Goal: Use online tool/utility: Use online tool/utility

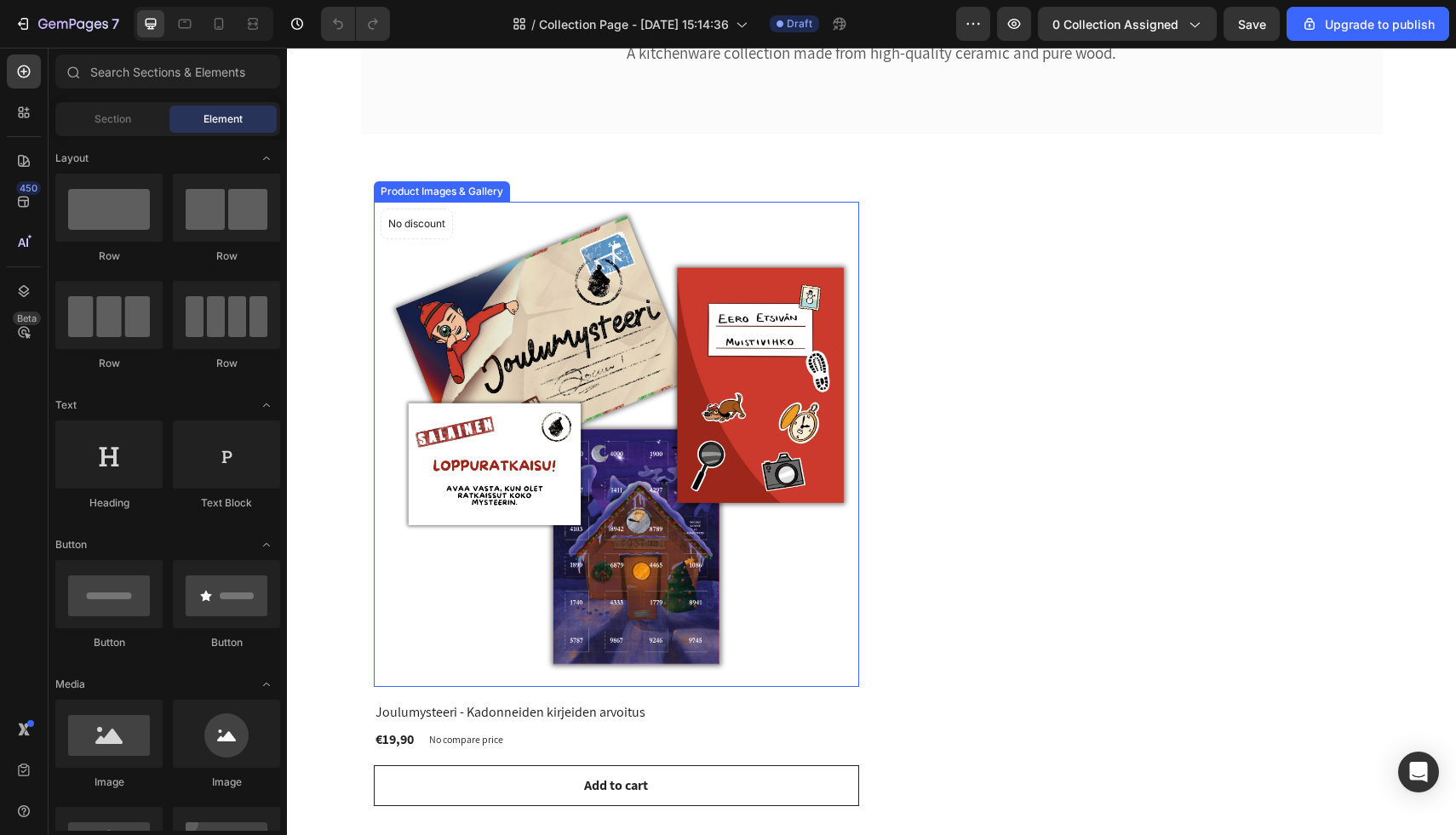
scroll to position [11, 0]
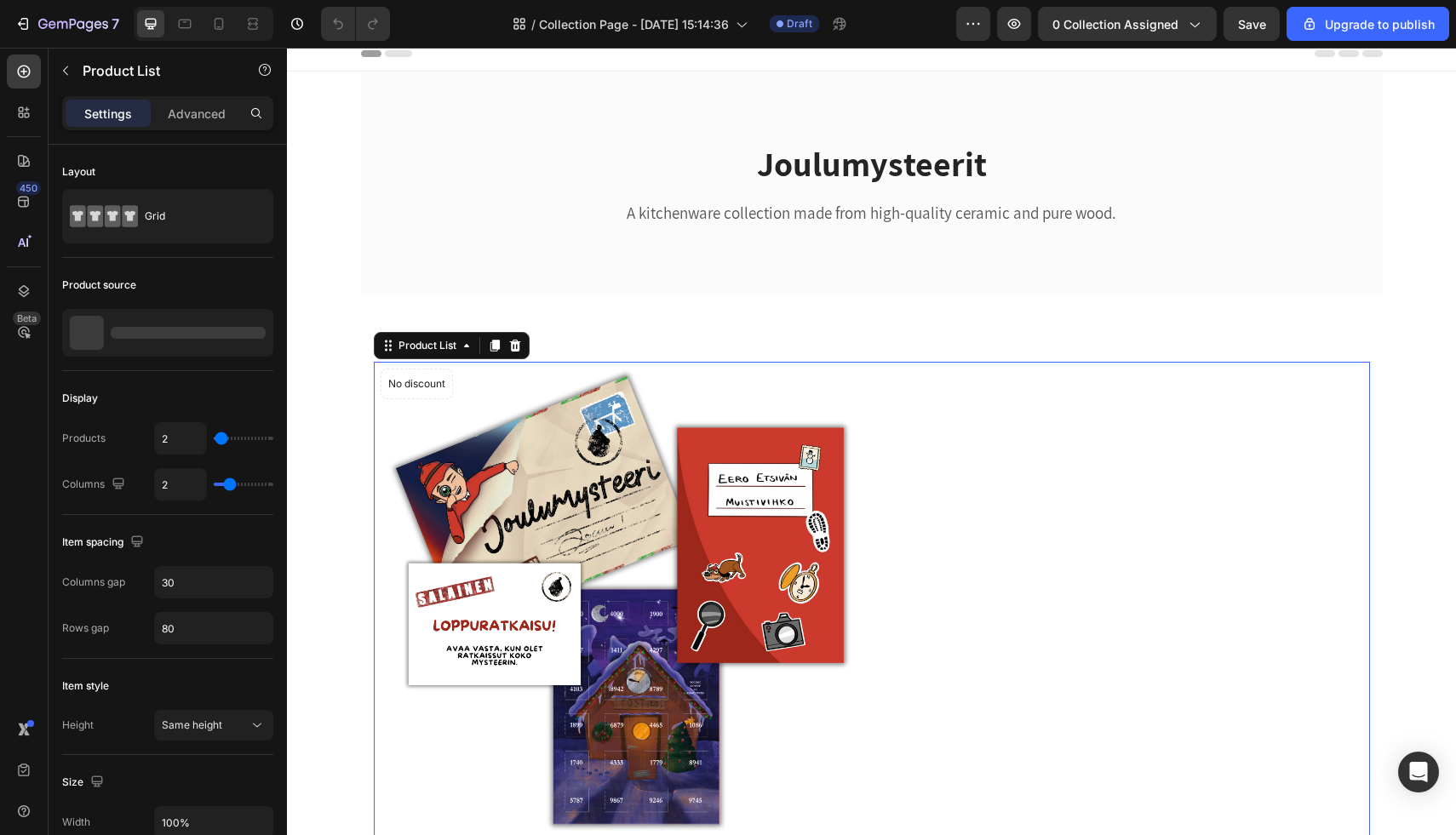
click at [1069, 473] on div "Product Images & Gallery No discount Not be displayed when published Product Ba…" at bounding box center [871, 665] width 996 height 605
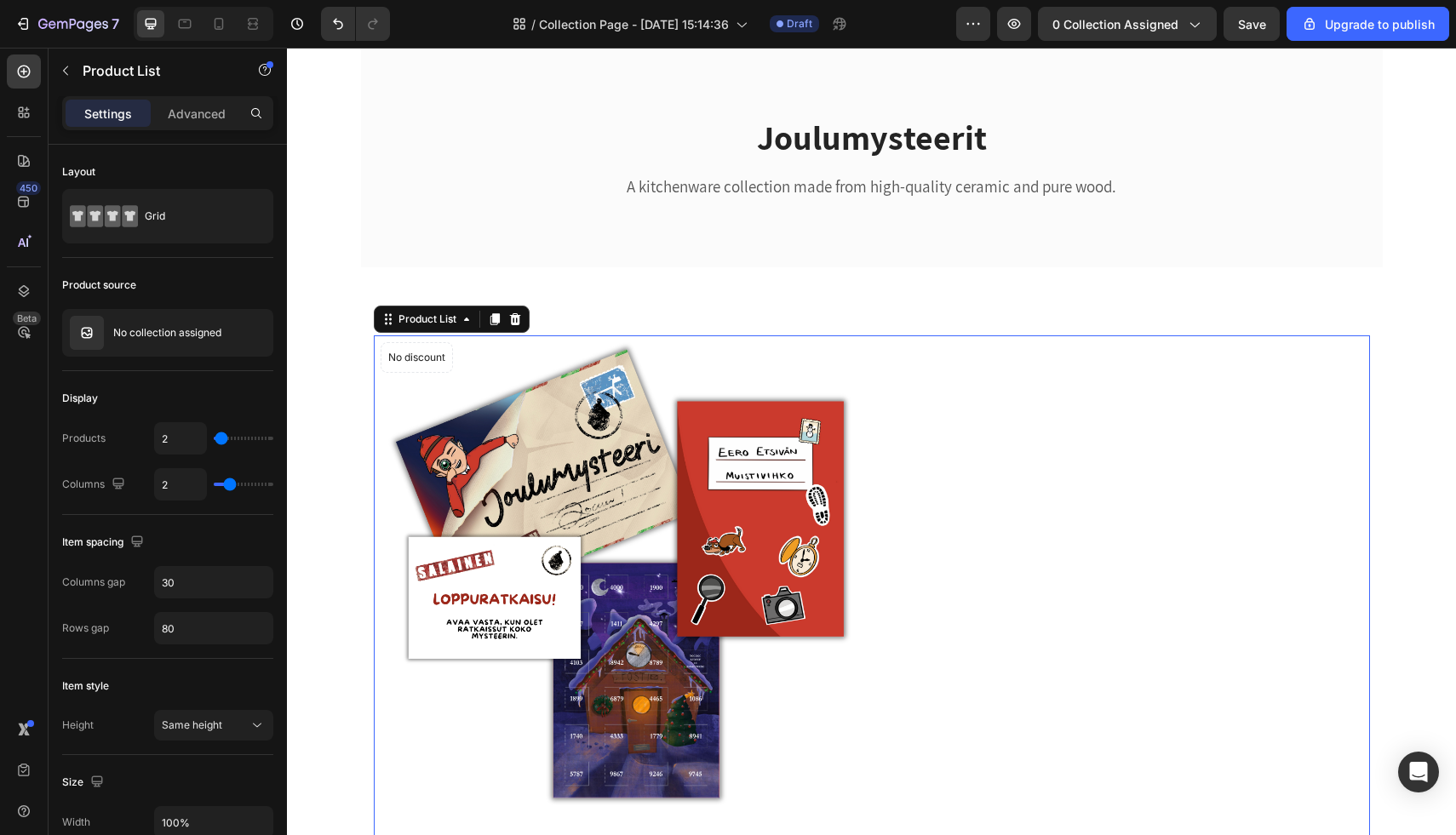
scroll to position [197, 0]
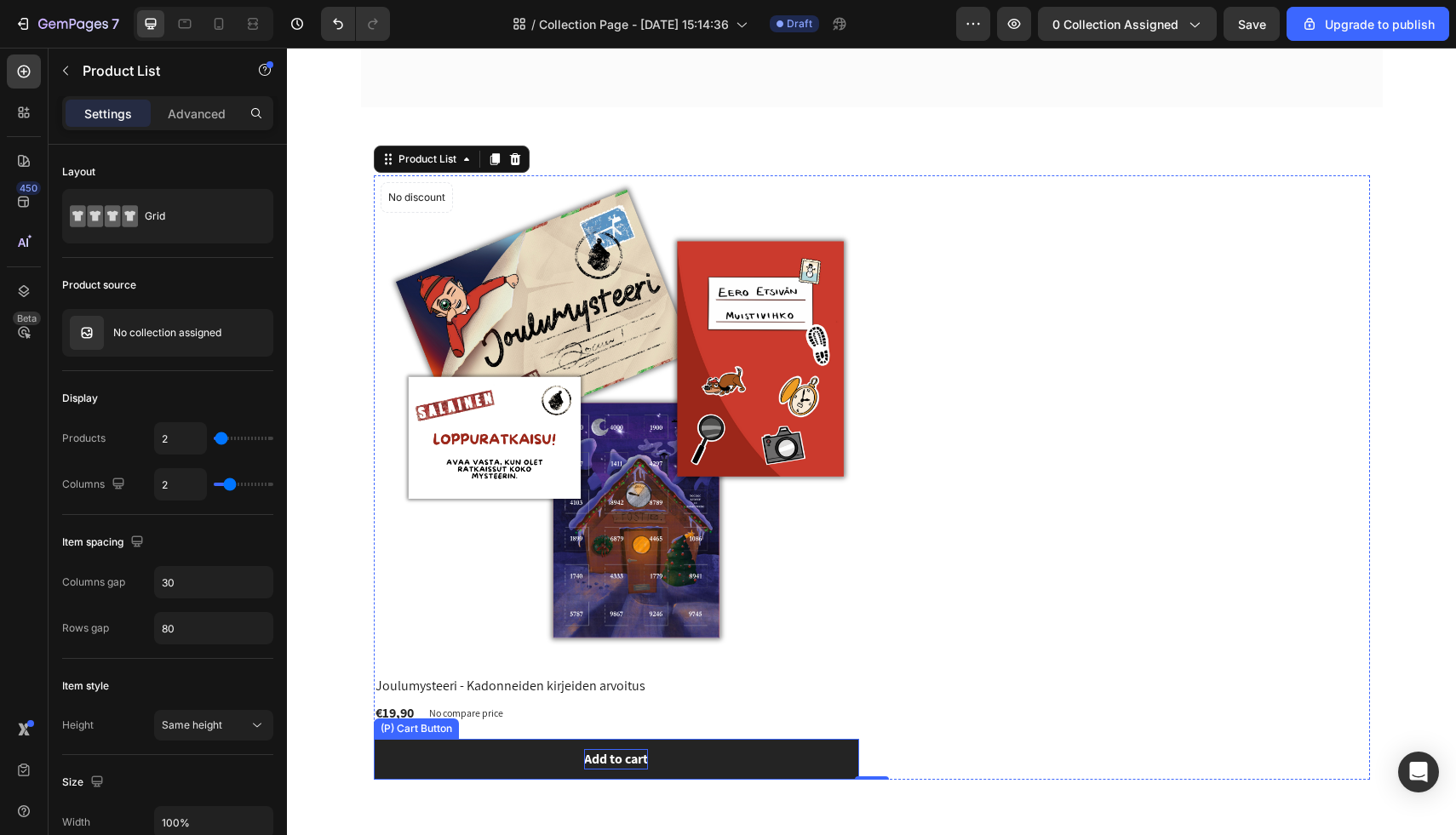
click at [633, 761] on div "Add to cart" at bounding box center [615, 760] width 64 height 21
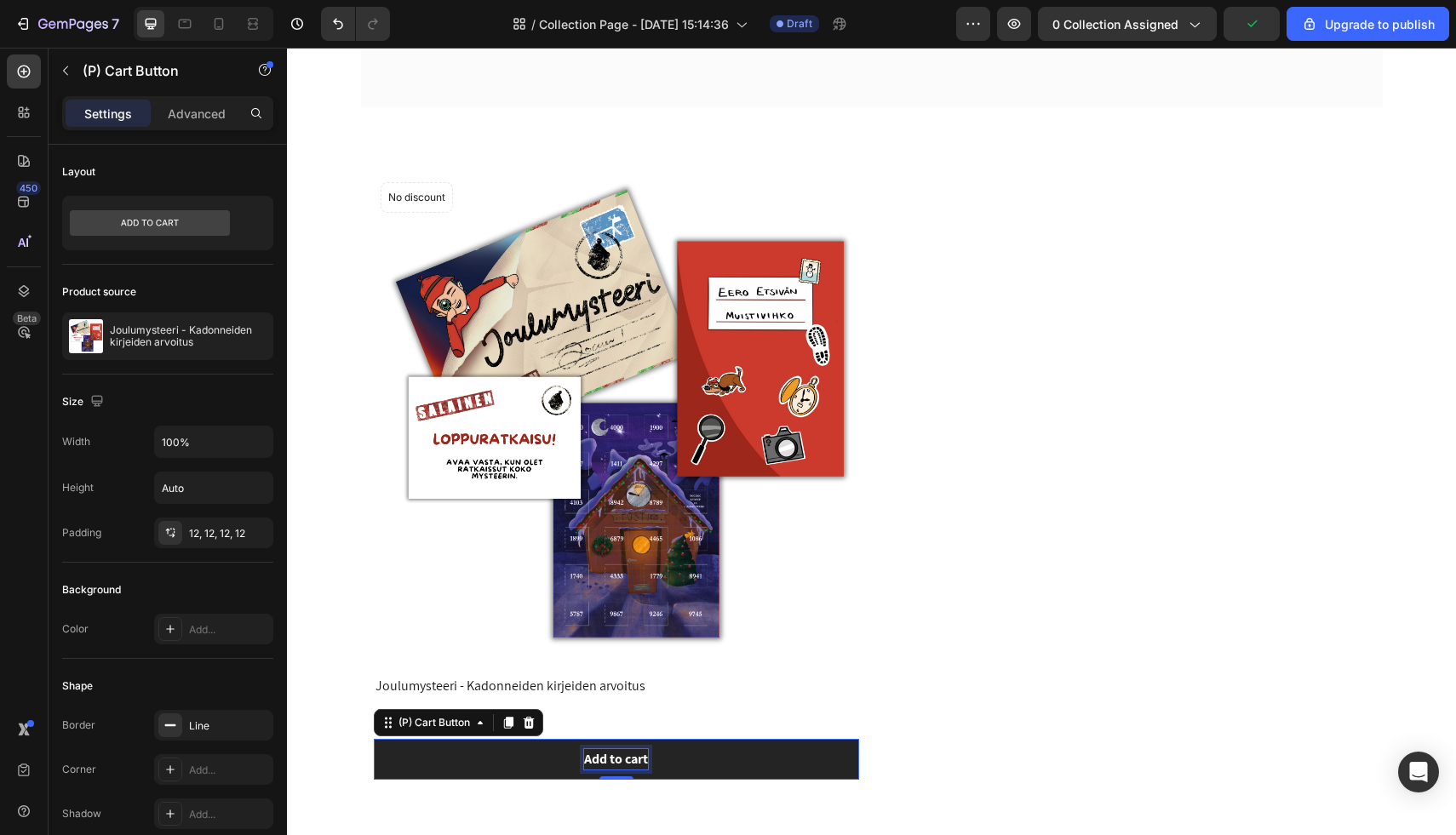
click at [630, 757] on div "Add to cart" at bounding box center [615, 760] width 64 height 21
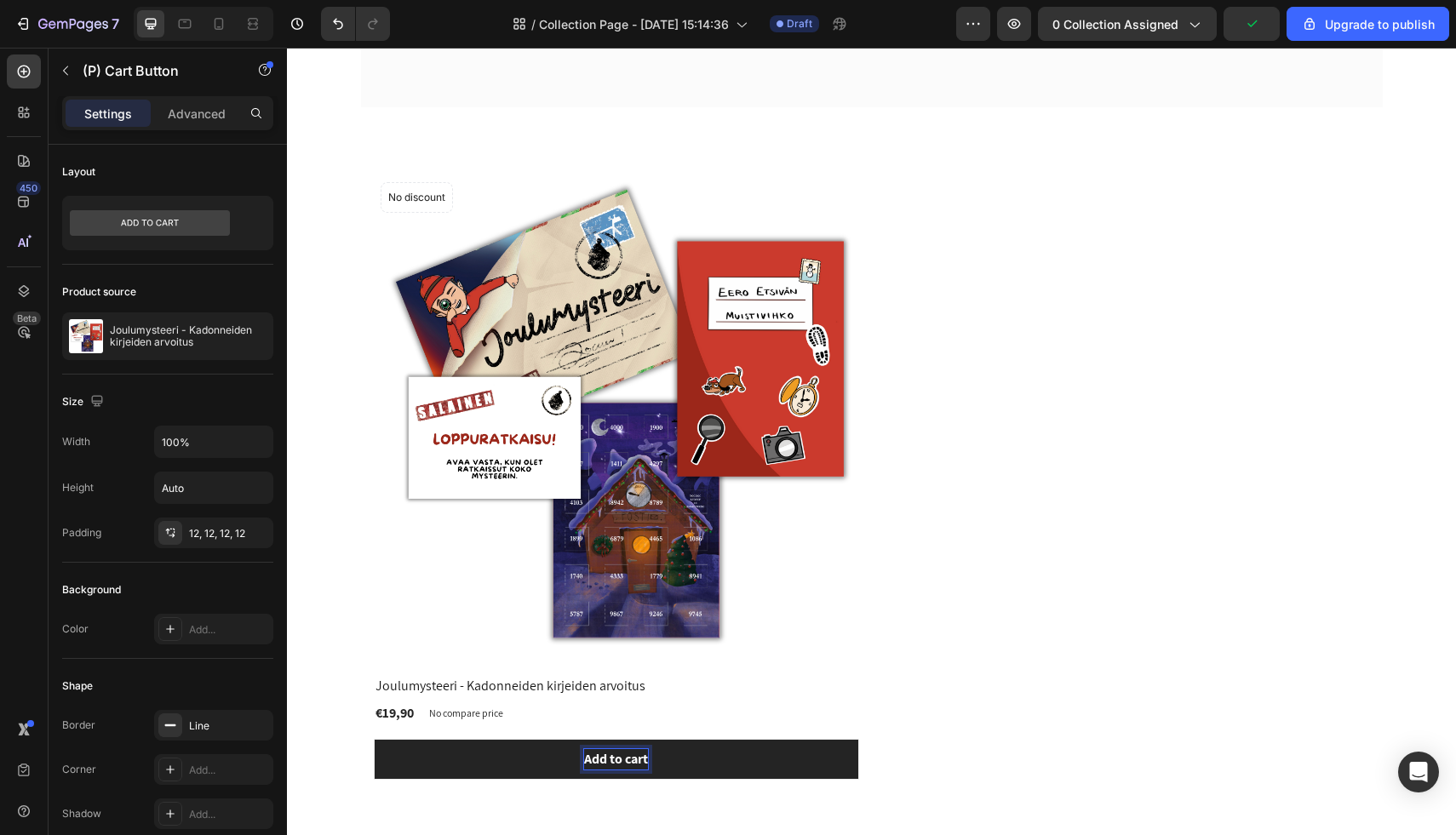
click at [637, 759] on p "Add to cart" at bounding box center [615, 760] width 64 height 21
click at [374, 739] on button "Lisää" at bounding box center [616, 760] width 485 height 41
click at [742, 754] on button "Lisää ostoskoriin" at bounding box center [616, 760] width 485 height 41
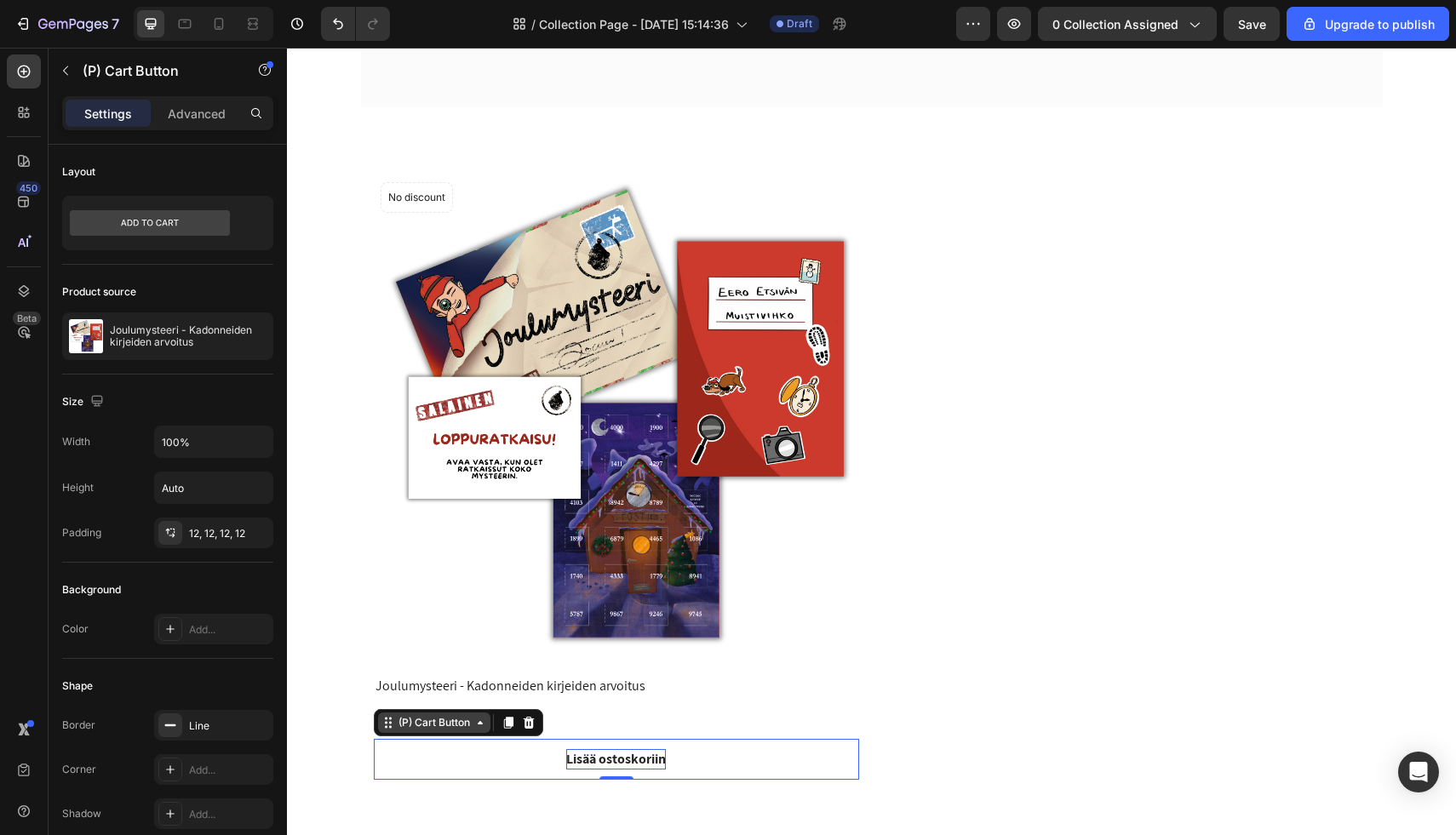
click at [459, 732] on div "(P) Cart Button" at bounding box center [434, 723] width 112 height 21
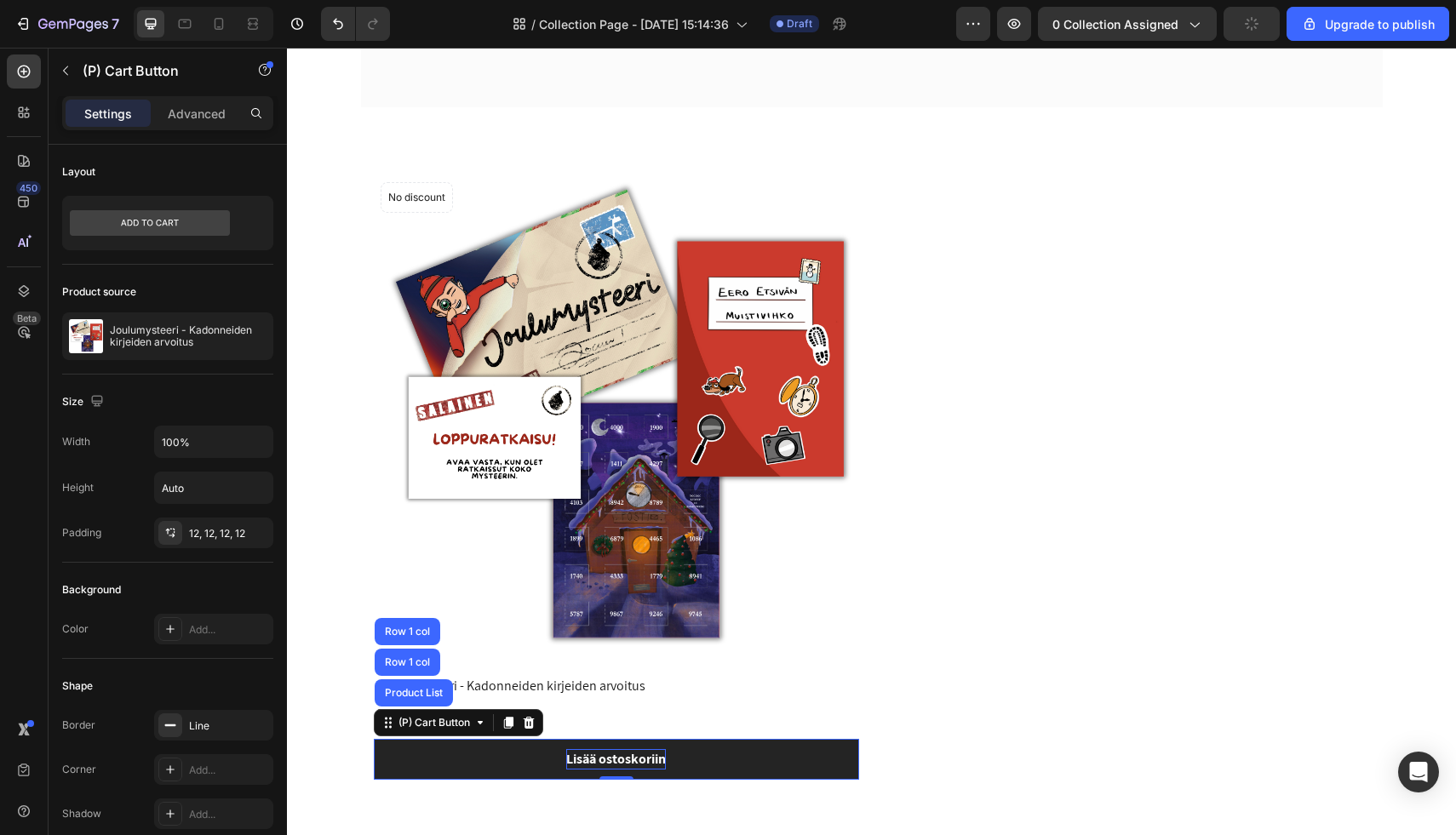
click at [451, 777] on button "Lisää ostoskoriin" at bounding box center [616, 760] width 485 height 41
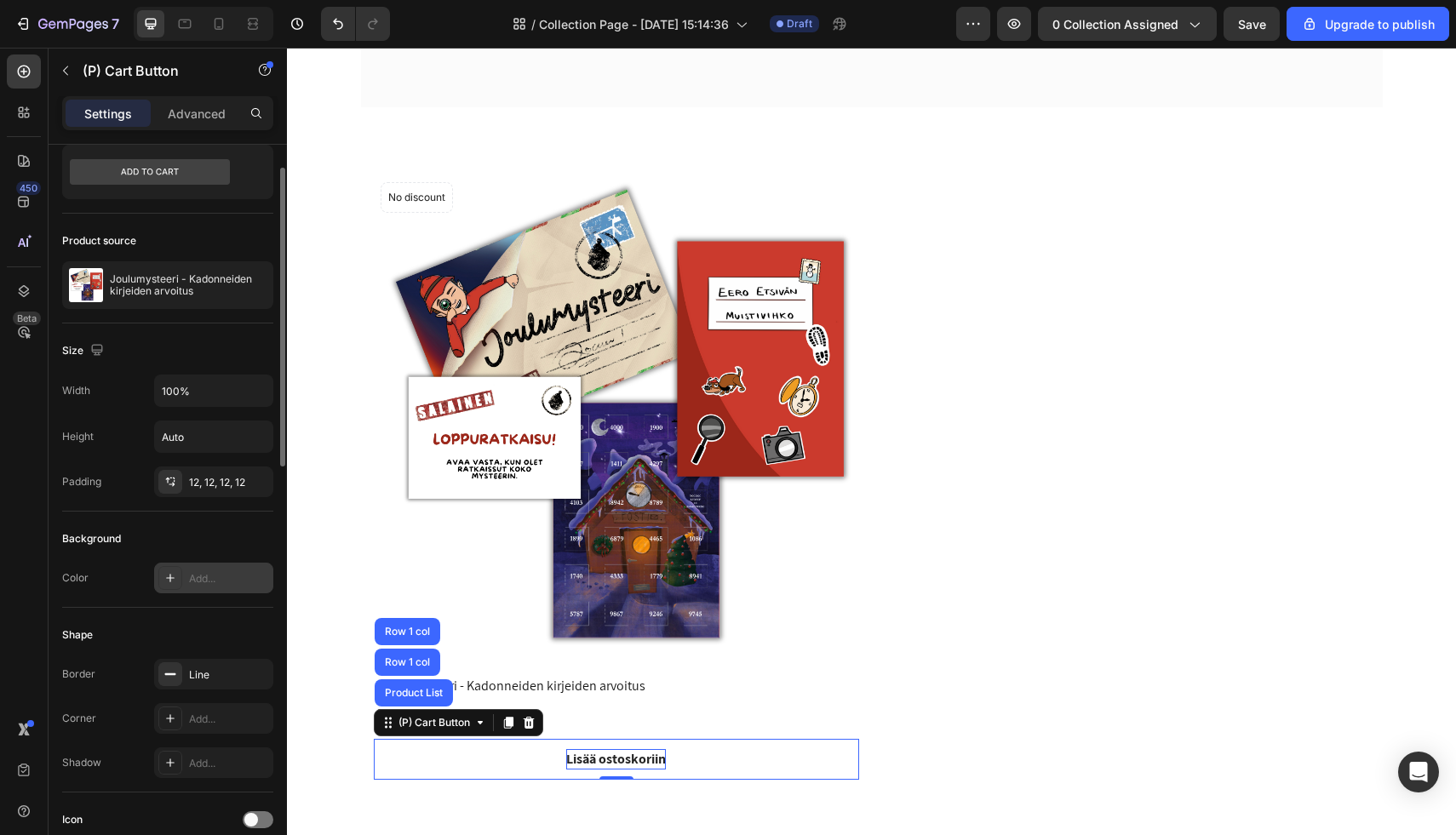
scroll to position [53, 0]
click at [257, 388] on icon "button" at bounding box center [256, 388] width 17 height 17
click at [236, 439] on input "Auto" at bounding box center [213, 435] width 117 height 30
click at [245, 481] on button "button" at bounding box center [255, 480] width 21 height 21
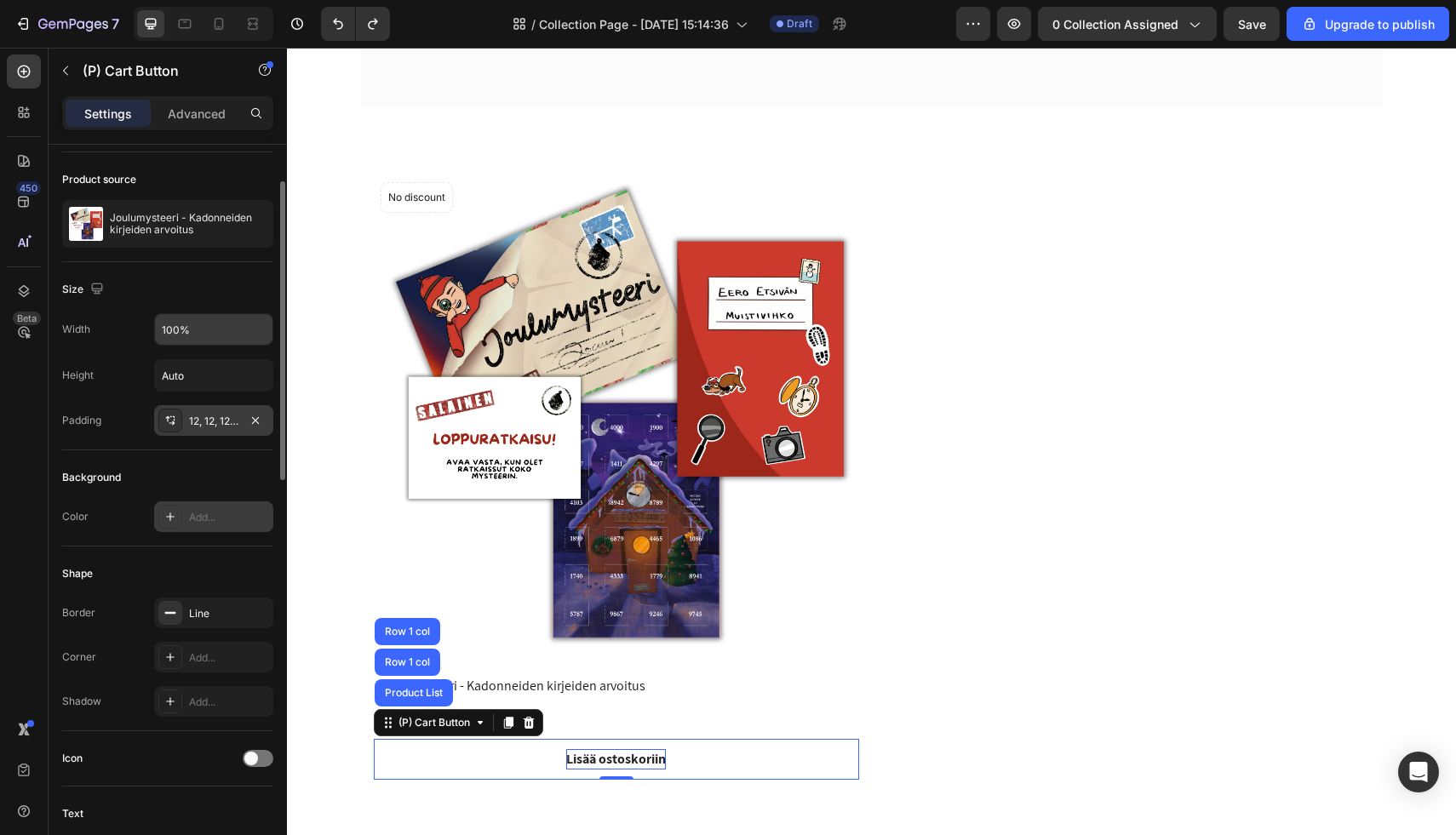
scroll to position [117, 0]
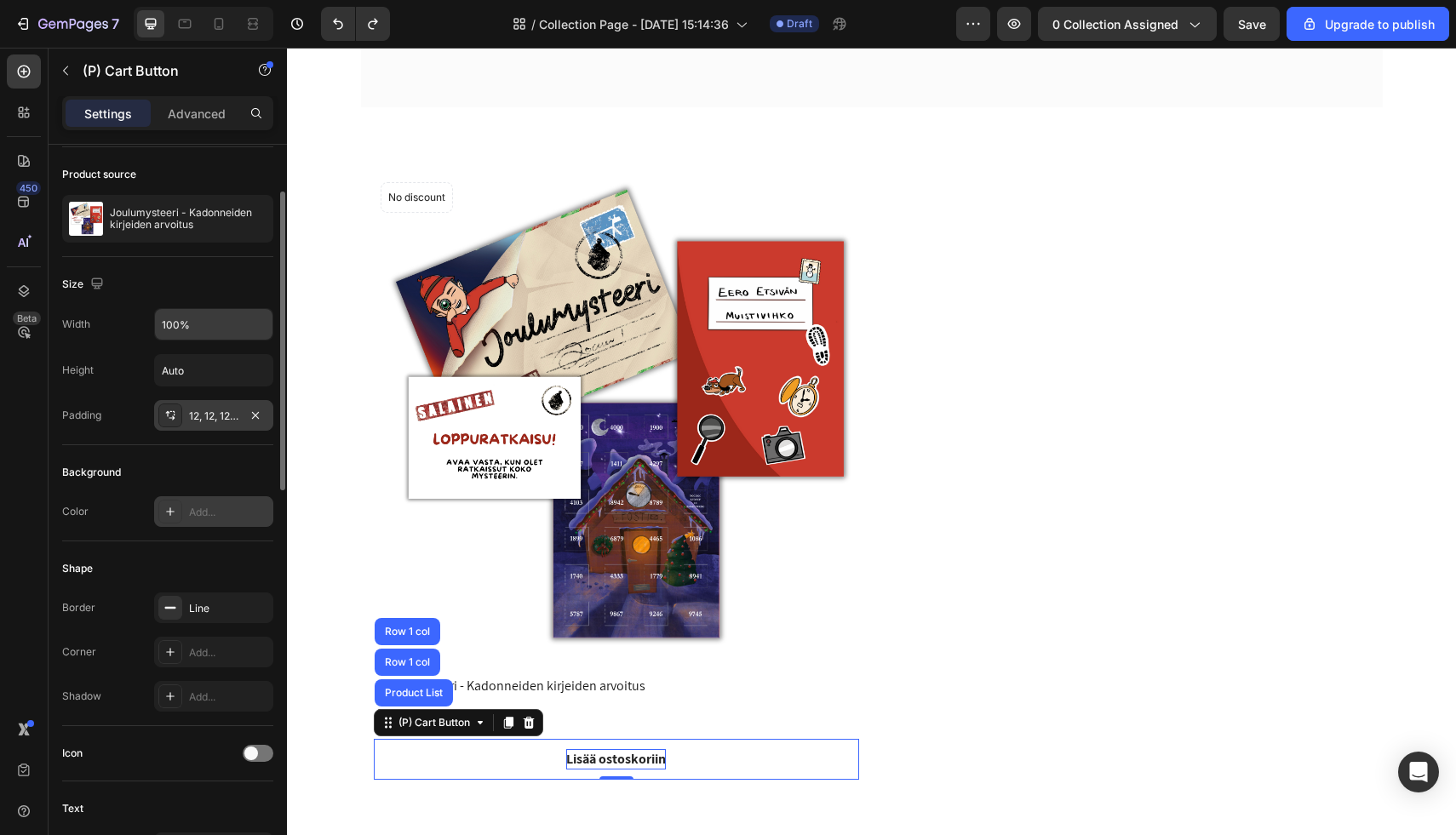
click at [167, 511] on icon at bounding box center [169, 511] width 13 height 13
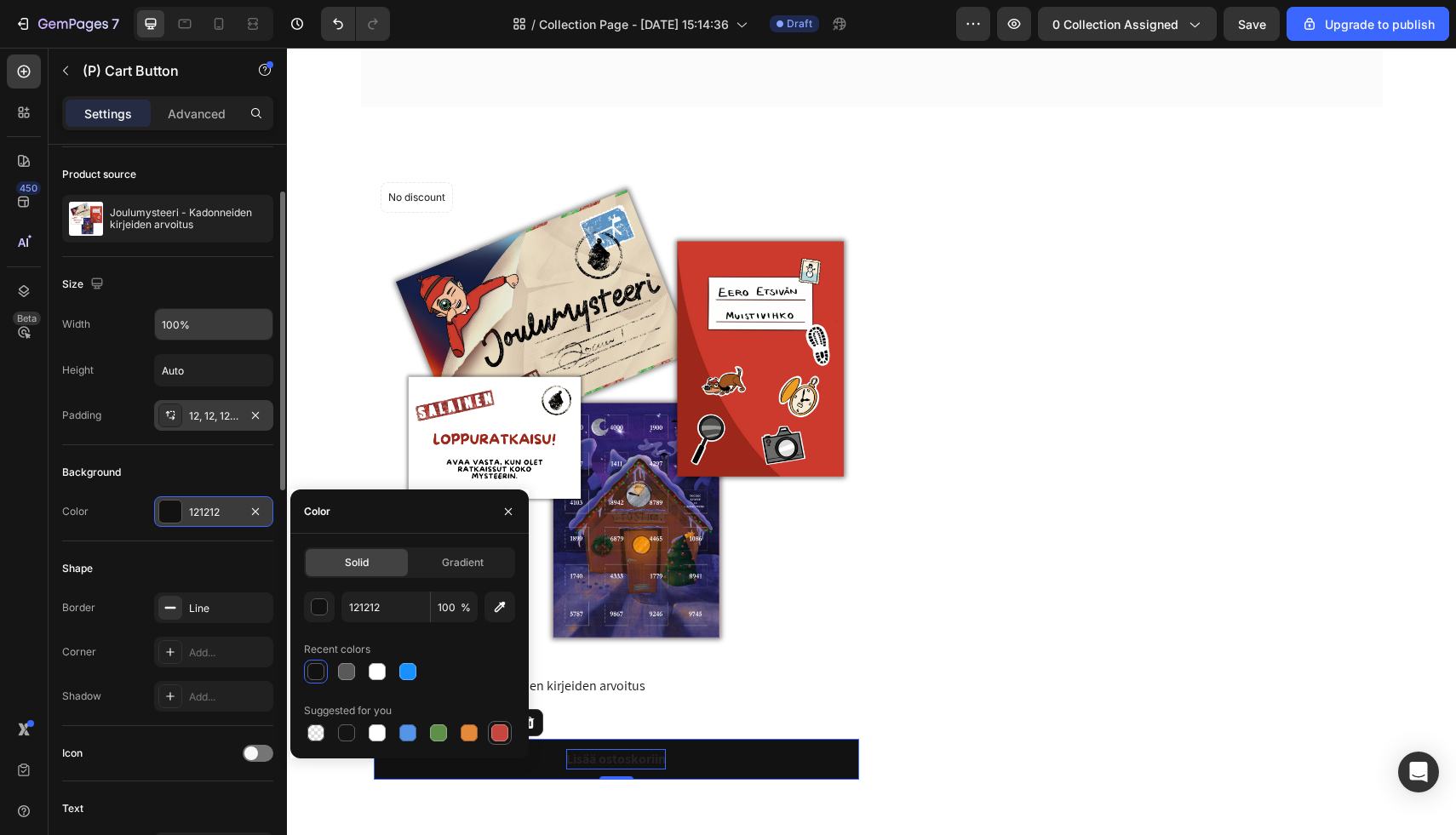
click at [495, 739] on div at bounding box center [499, 733] width 17 height 17
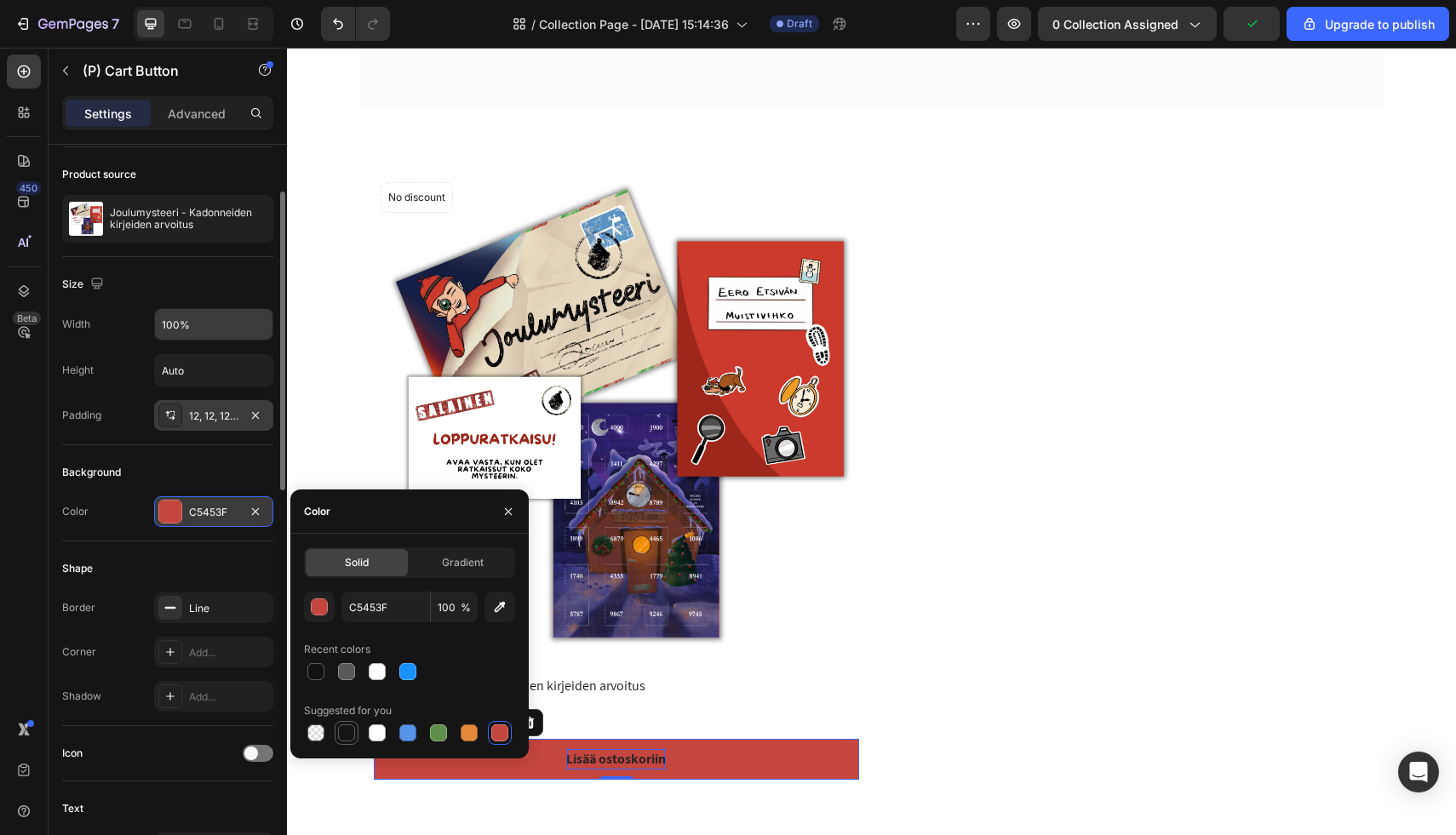
click at [351, 732] on div at bounding box center [346, 733] width 17 height 17
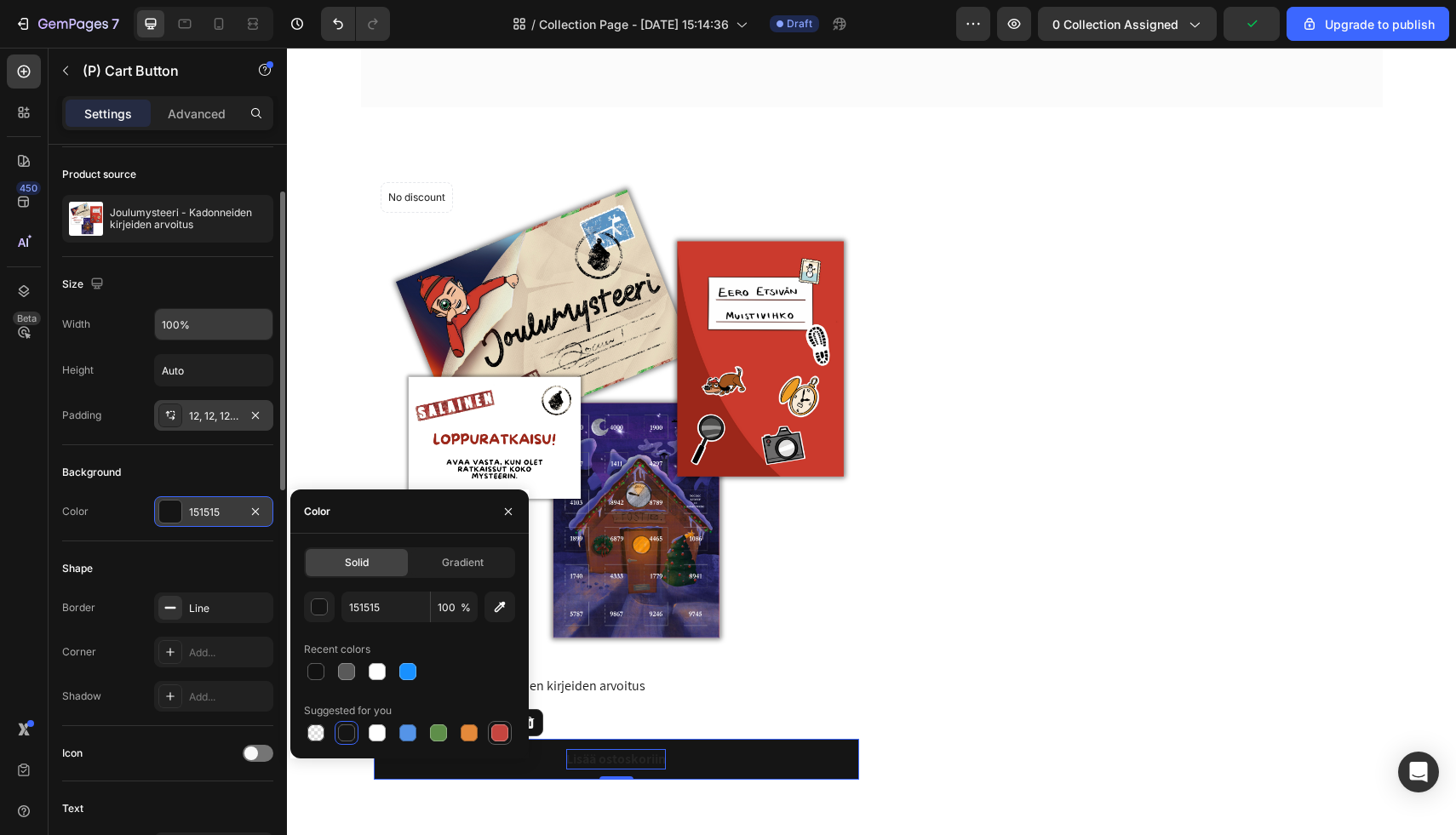
click at [504, 737] on div at bounding box center [499, 733] width 17 height 17
type input "C5453F"
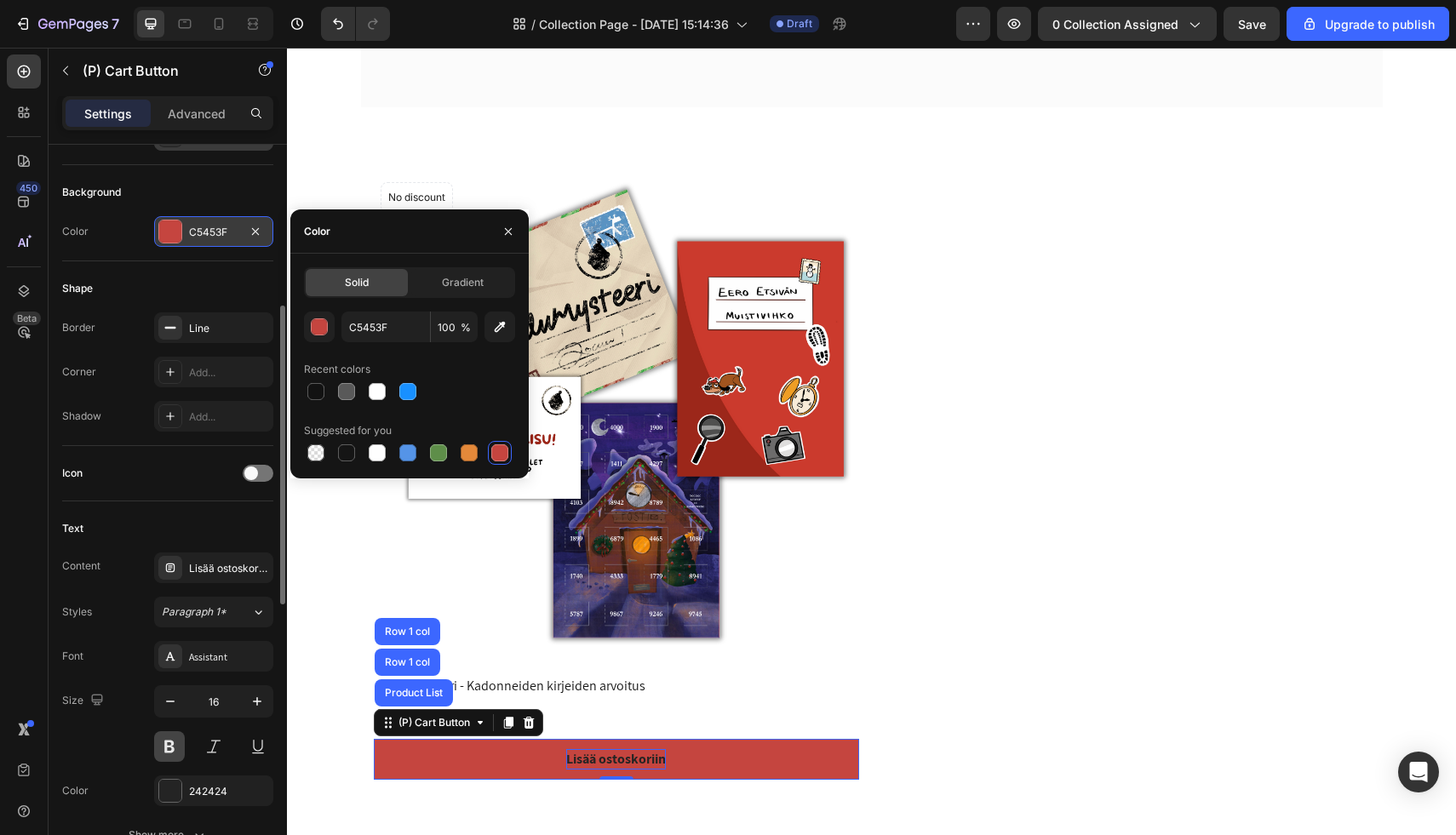
scroll to position [408, 0]
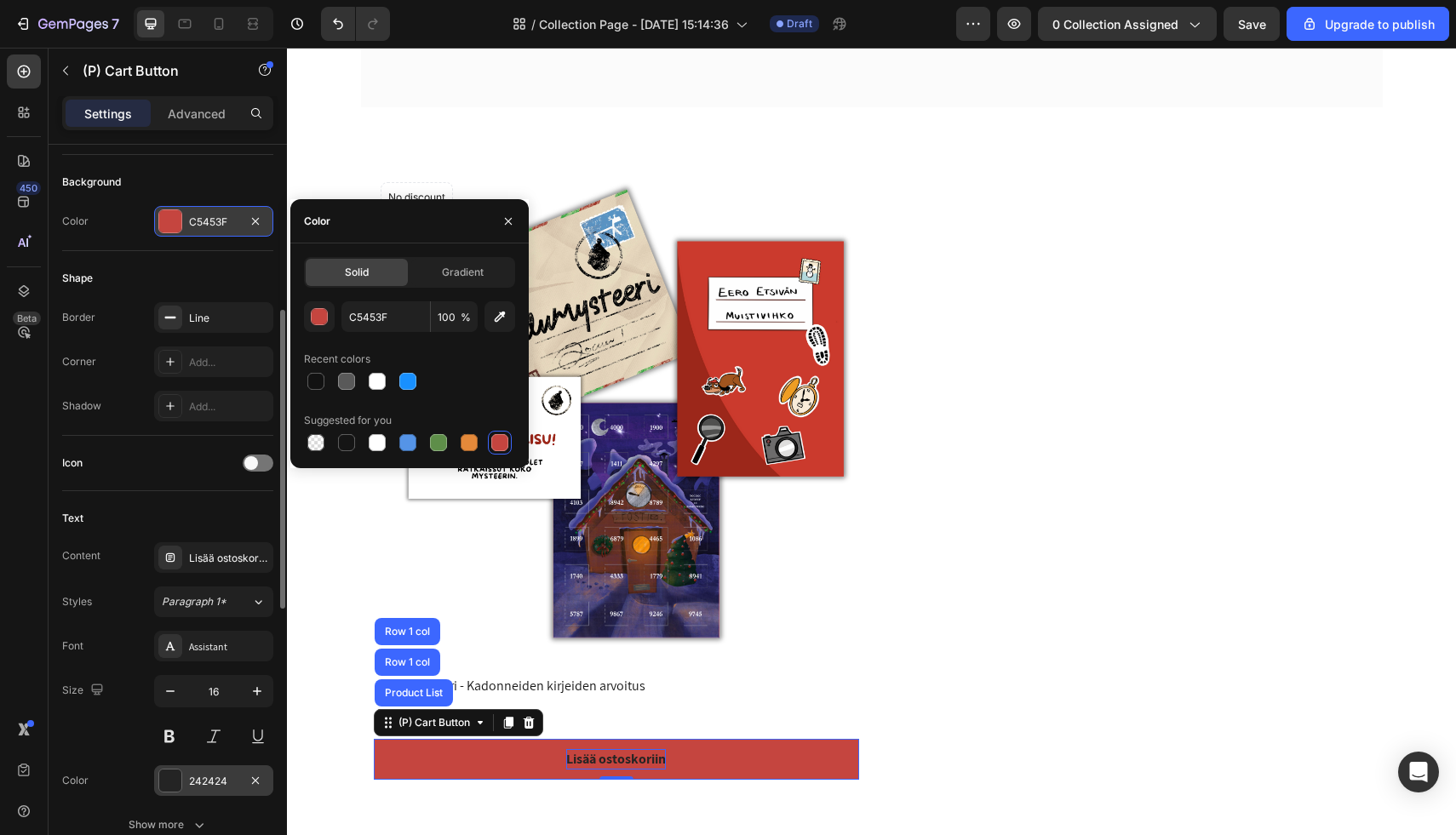
click at [171, 778] on div at bounding box center [170, 780] width 22 height 22
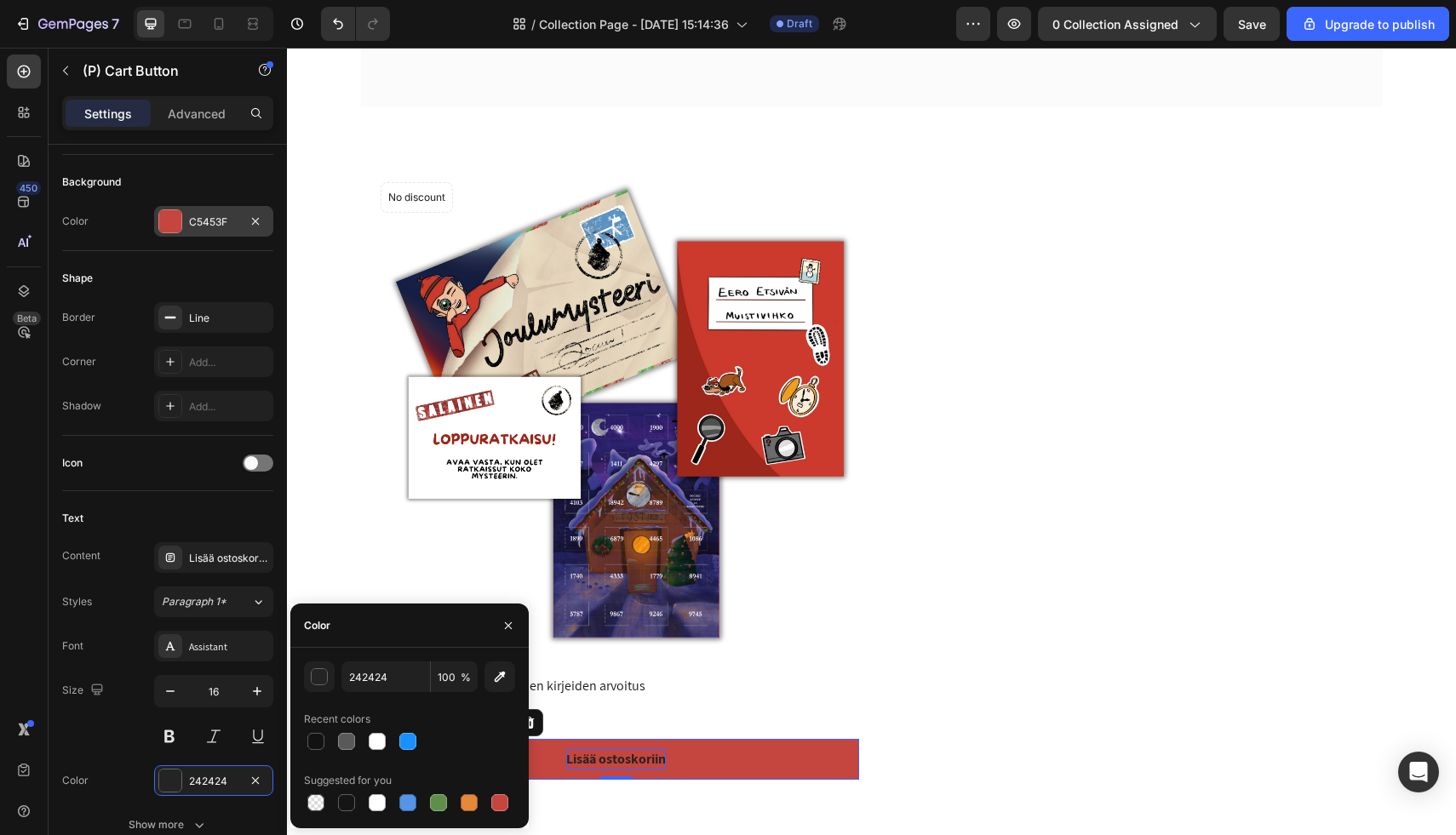
click at [362, 739] on div at bounding box center [409, 742] width 211 height 24
click at [369, 740] on div at bounding box center [377, 742] width 17 height 17
type input "FFFFFF"
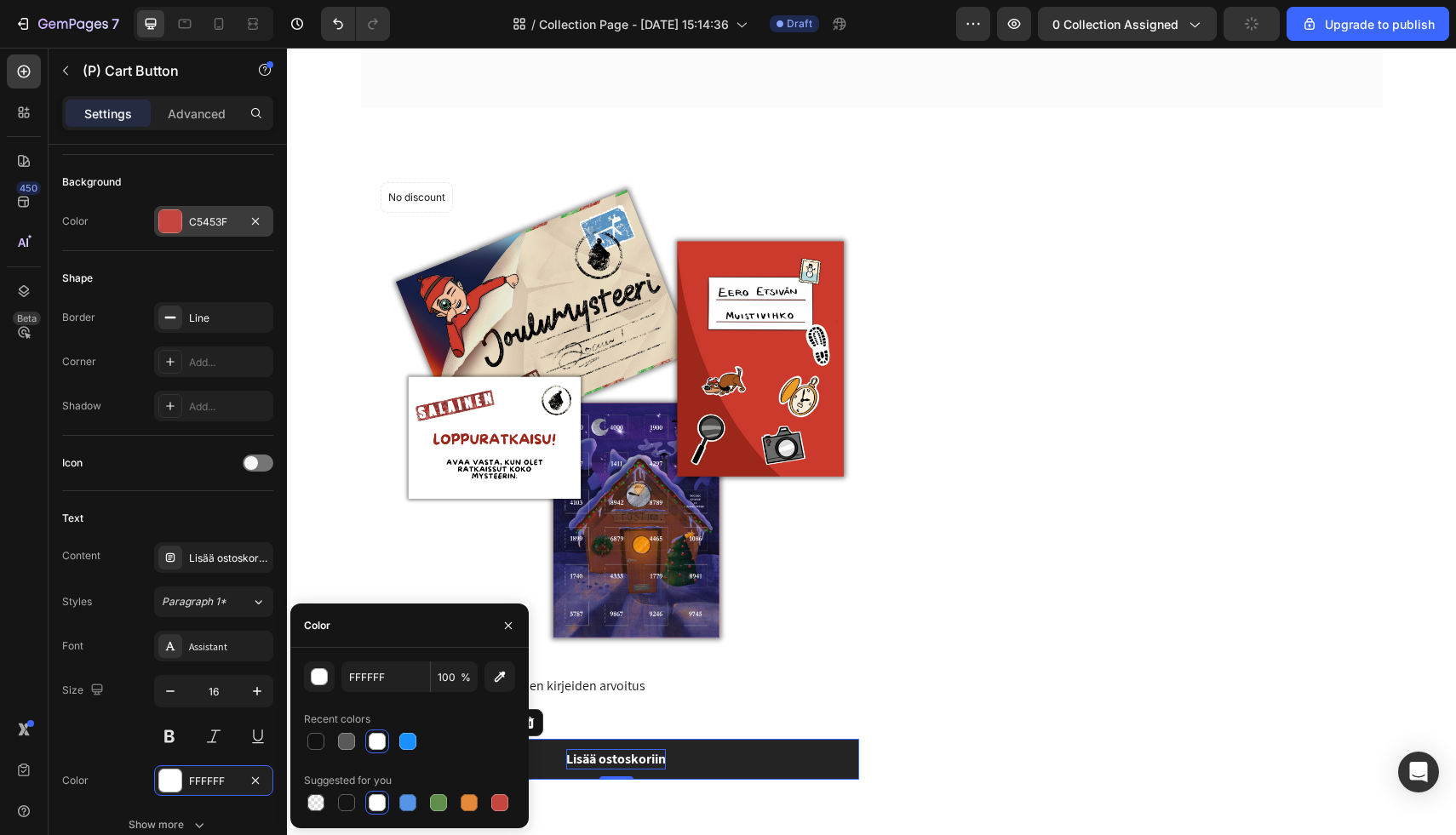
click at [692, 756] on button "Lisää ostoskoriin" at bounding box center [616, 760] width 485 height 41
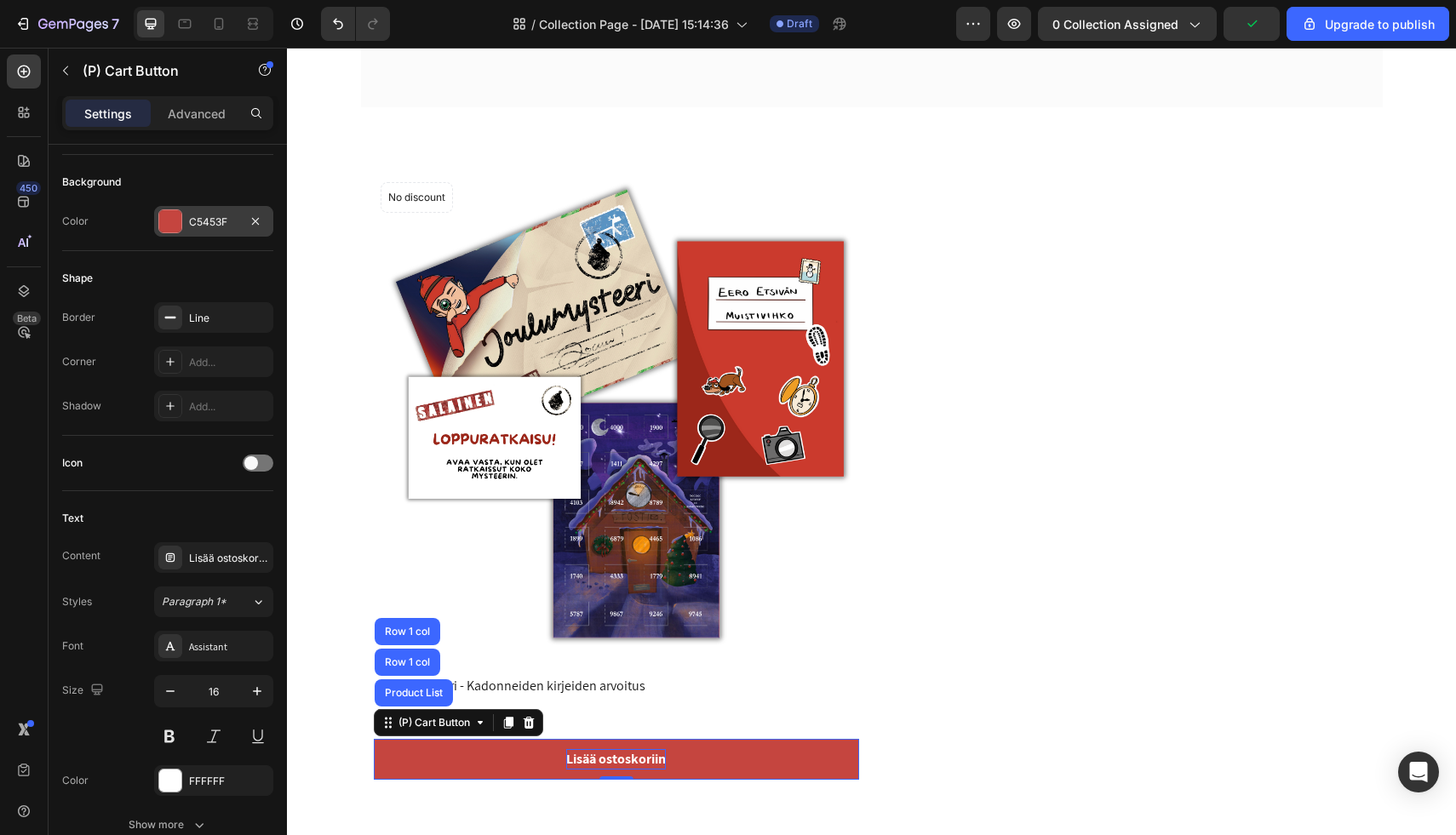
click at [171, 218] on div at bounding box center [170, 222] width 22 height 22
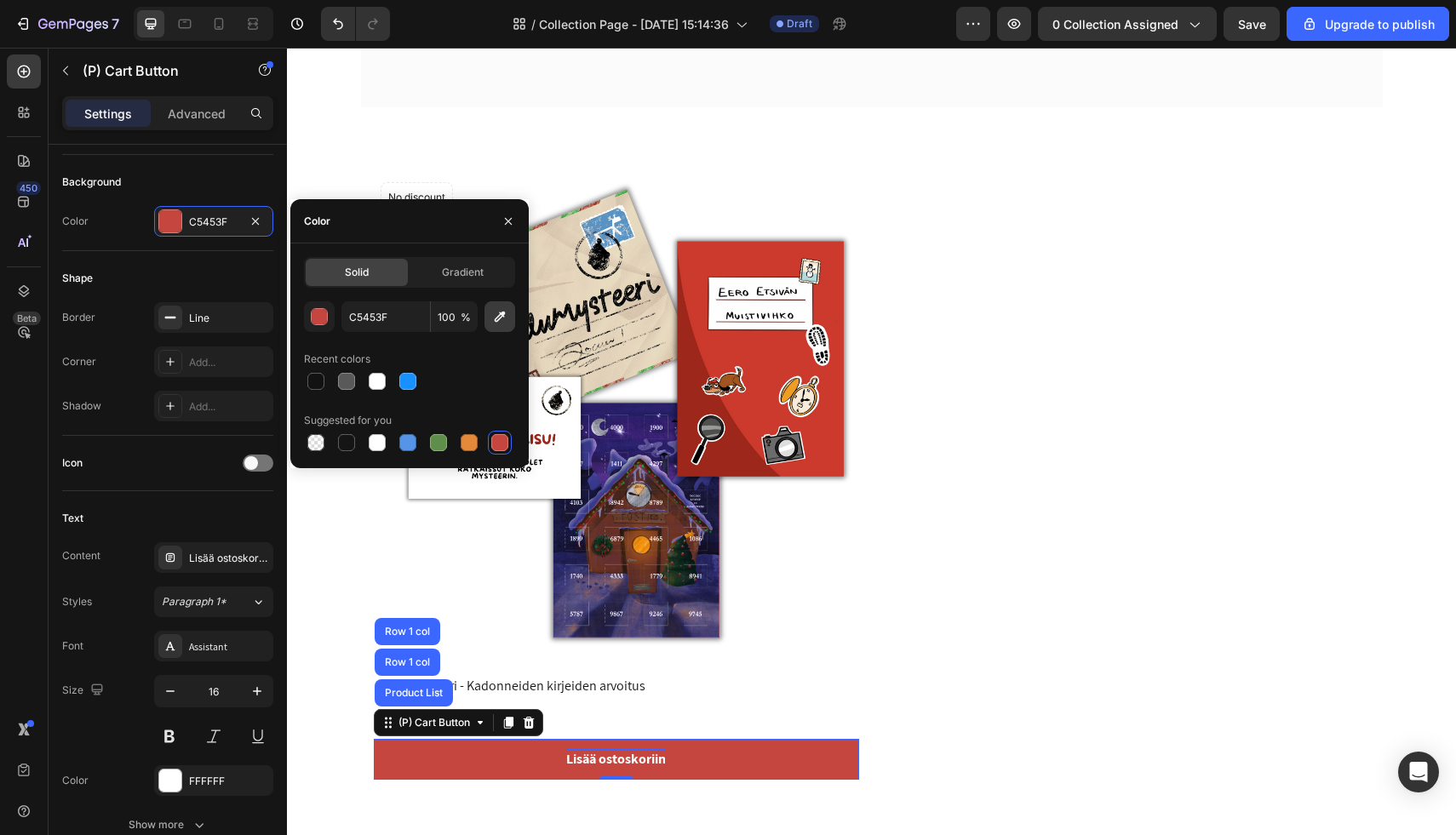
click at [496, 318] on icon "button" at bounding box center [500, 317] width 11 height 11
type input "9B271B"
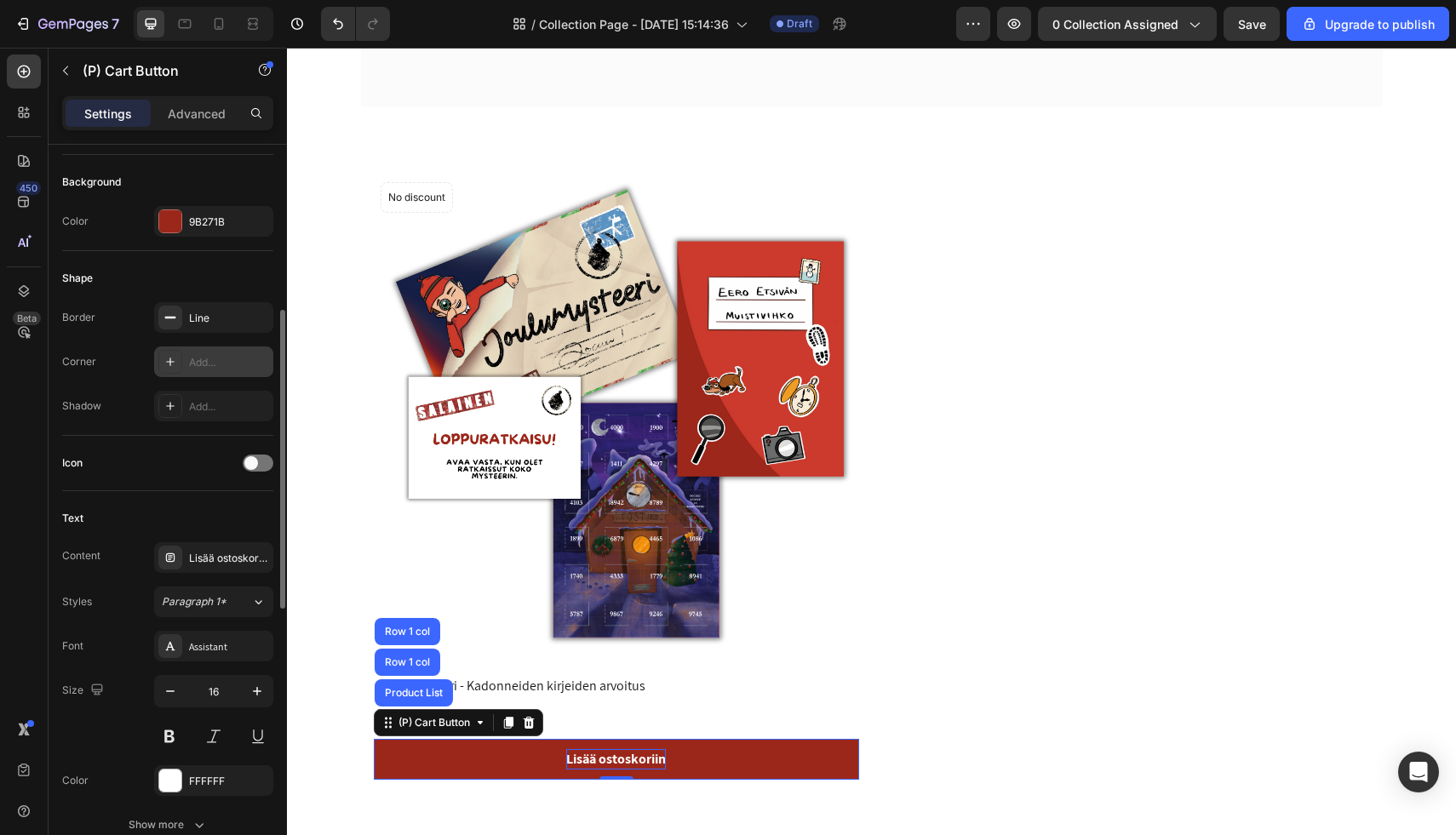
click at [228, 362] on div "Add..." at bounding box center [229, 362] width 80 height 15
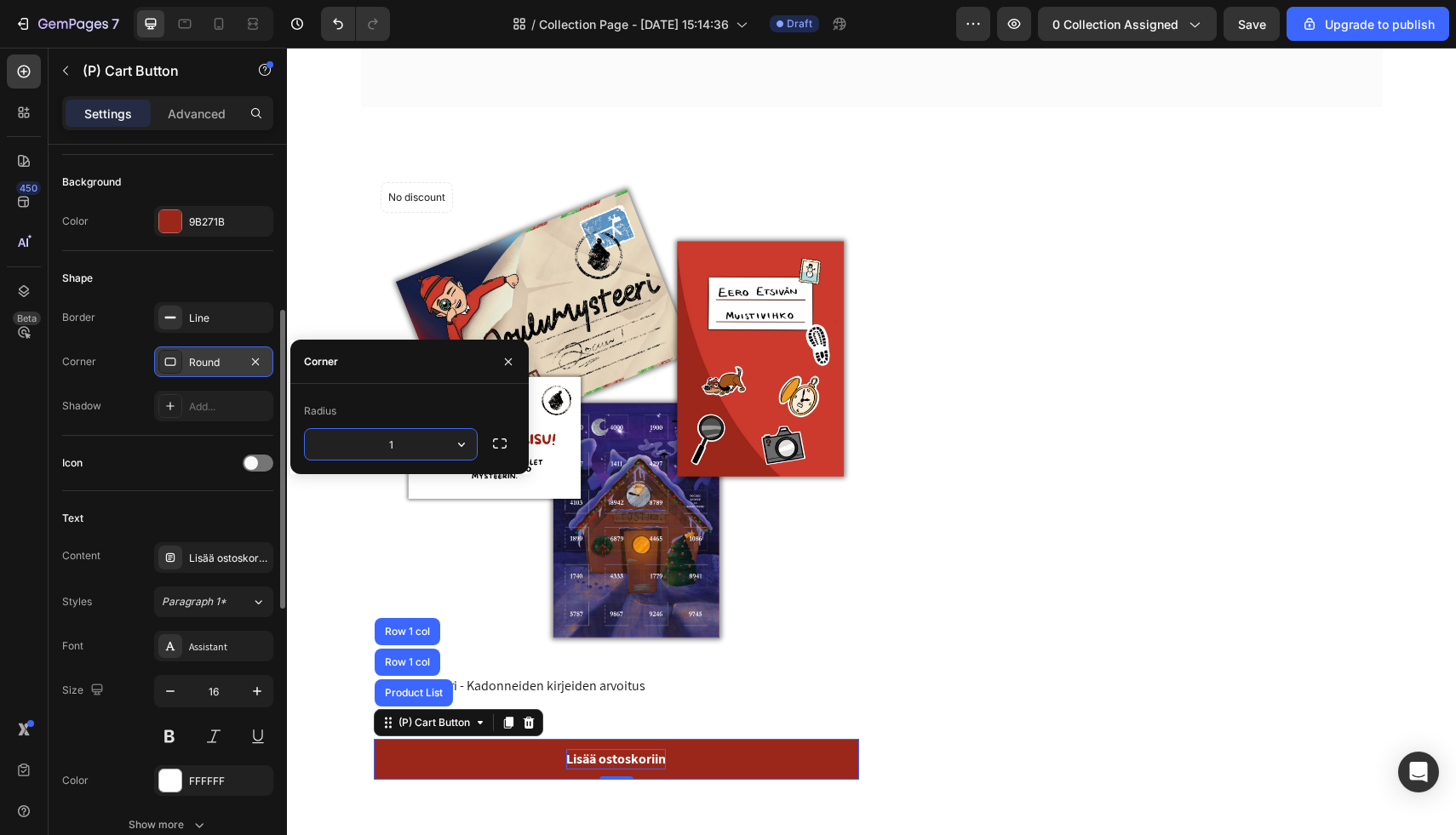
type input "10"
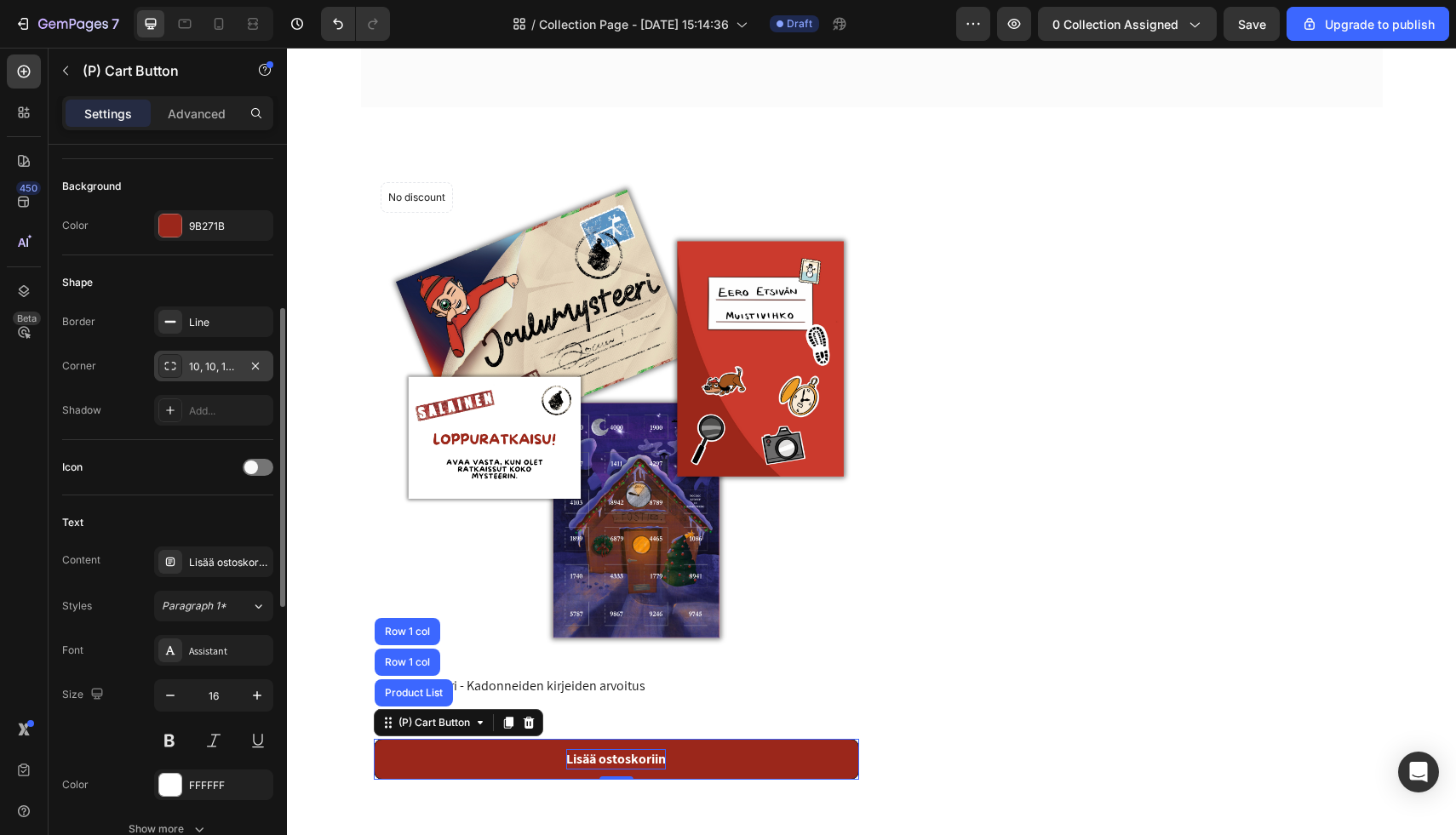
click at [202, 284] on div "Shape" at bounding box center [167, 283] width 211 height 27
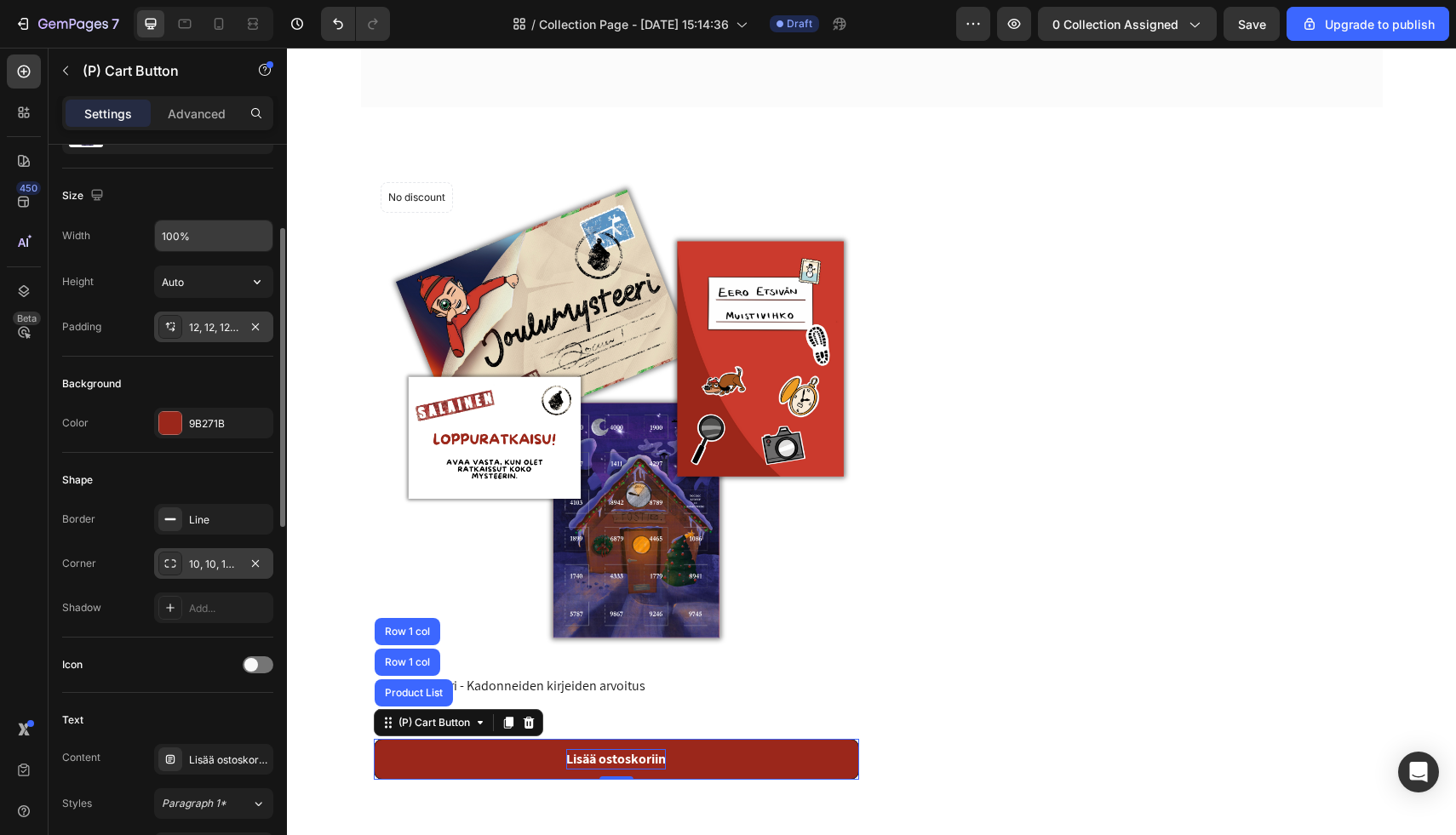
scroll to position [150, 0]
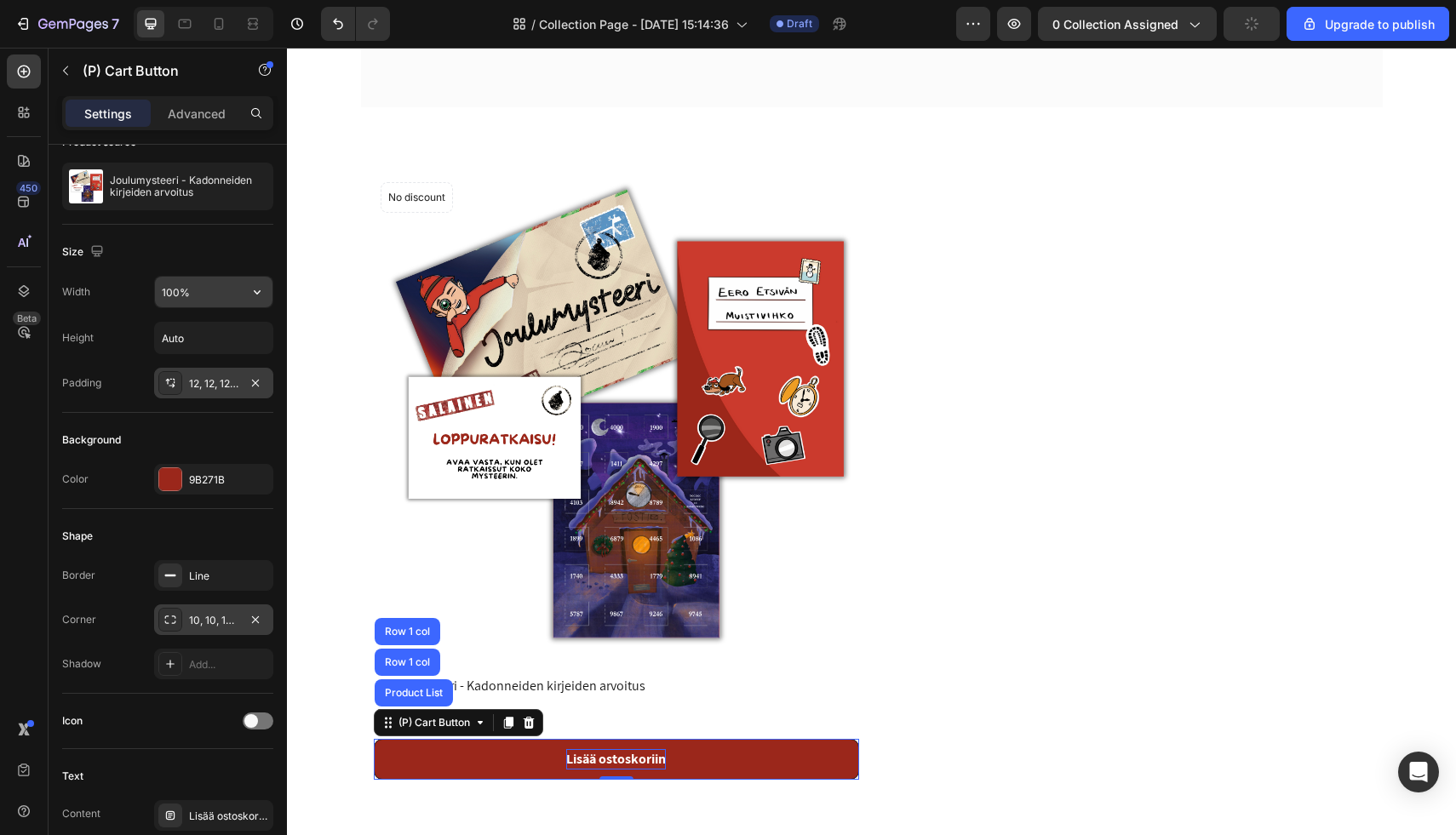
click at [202, 297] on input "100%" at bounding box center [213, 292] width 117 height 30
click at [213, 297] on input "100%" at bounding box center [213, 292] width 117 height 30
click at [257, 295] on icon "button" at bounding box center [256, 291] width 17 height 17
click at [236, 337] on span "Auto" at bounding box center [247, 335] width 22 height 15
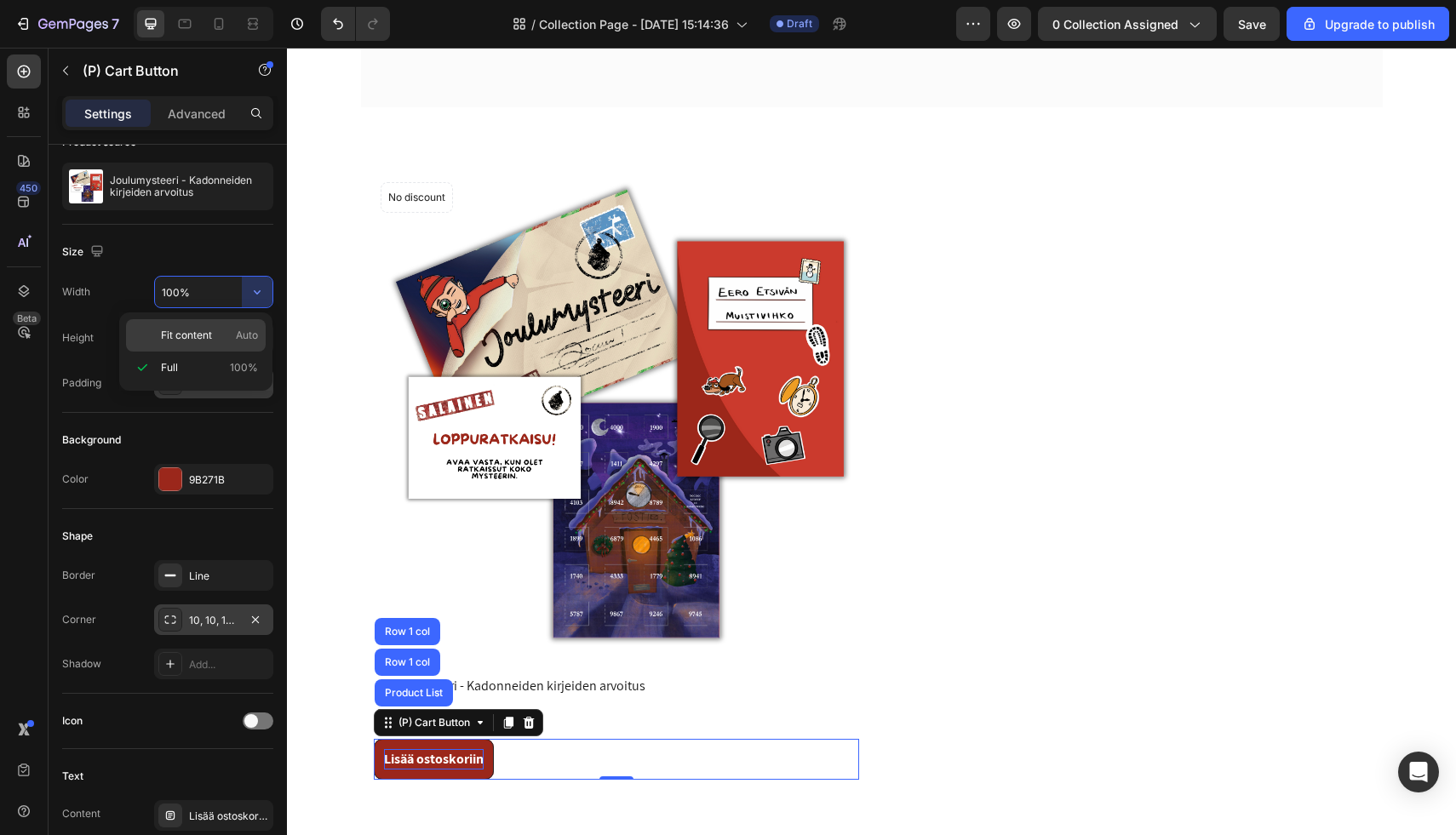
type input "Auto"
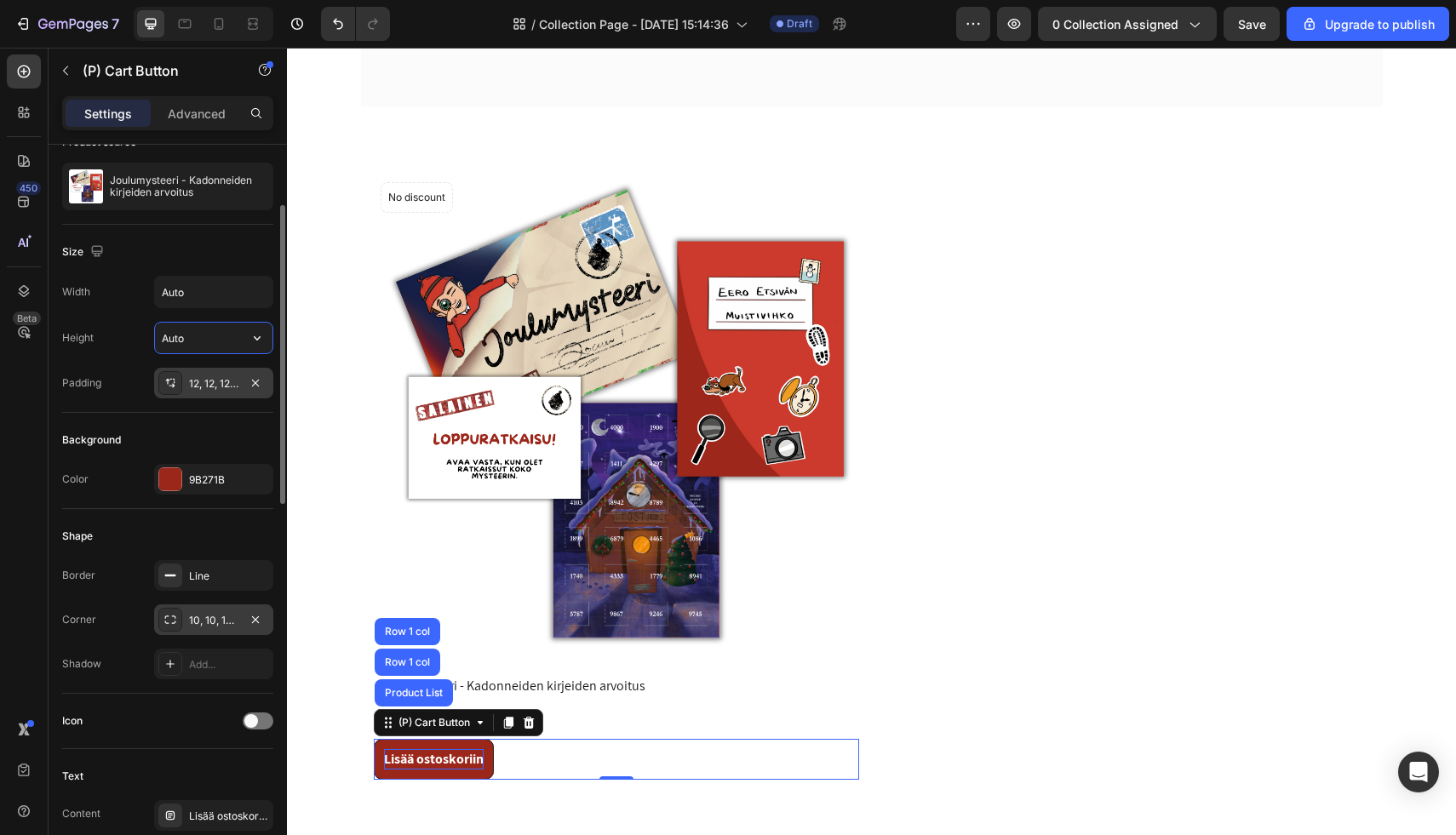
click at [238, 344] on input "Auto" at bounding box center [213, 338] width 117 height 30
click at [256, 344] on icon "button" at bounding box center [256, 337] width 17 height 17
click at [176, 383] on icon at bounding box center [169, 383] width 13 height 13
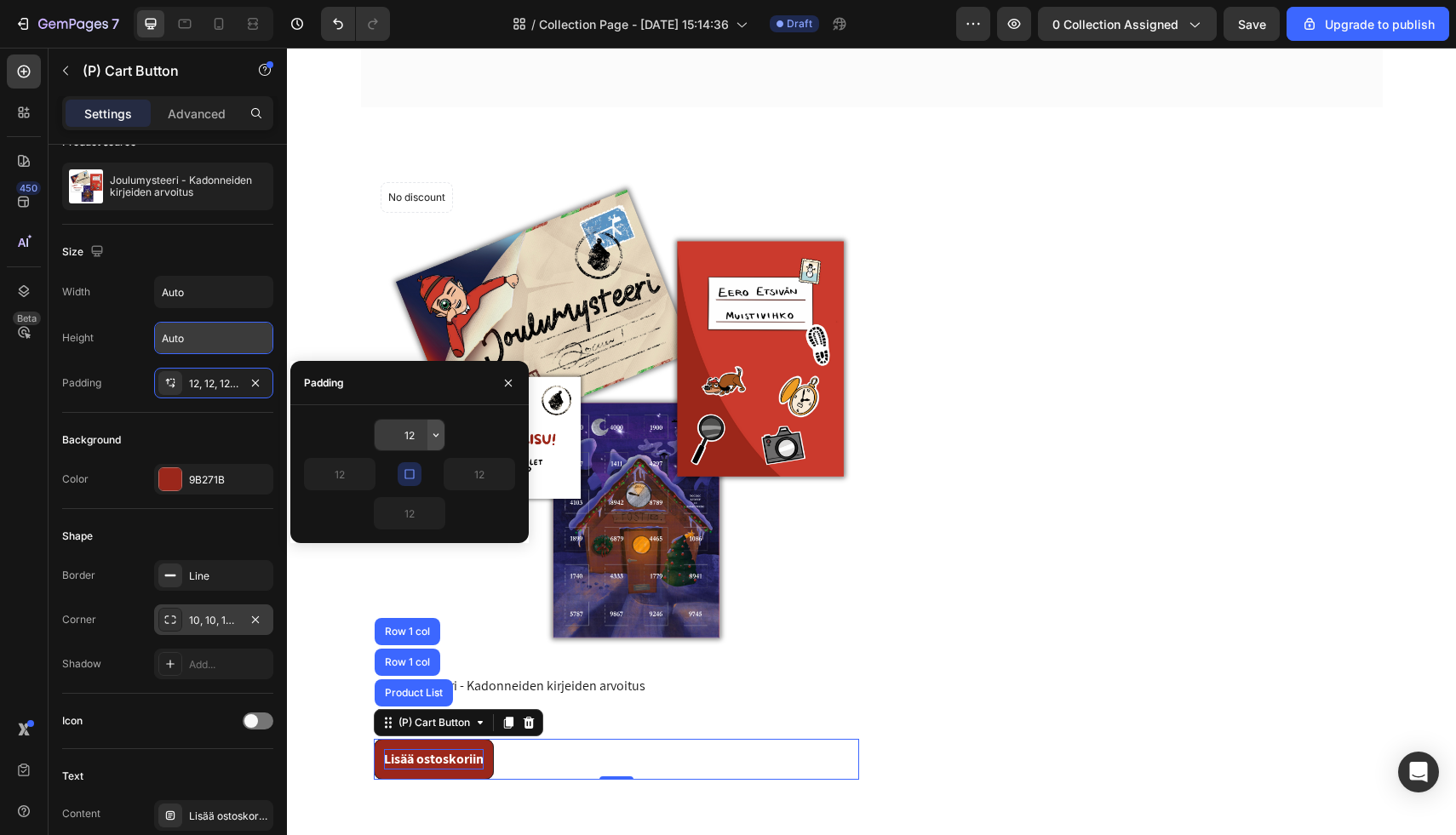
click at [428, 437] on button "button" at bounding box center [436, 435] width 17 height 30
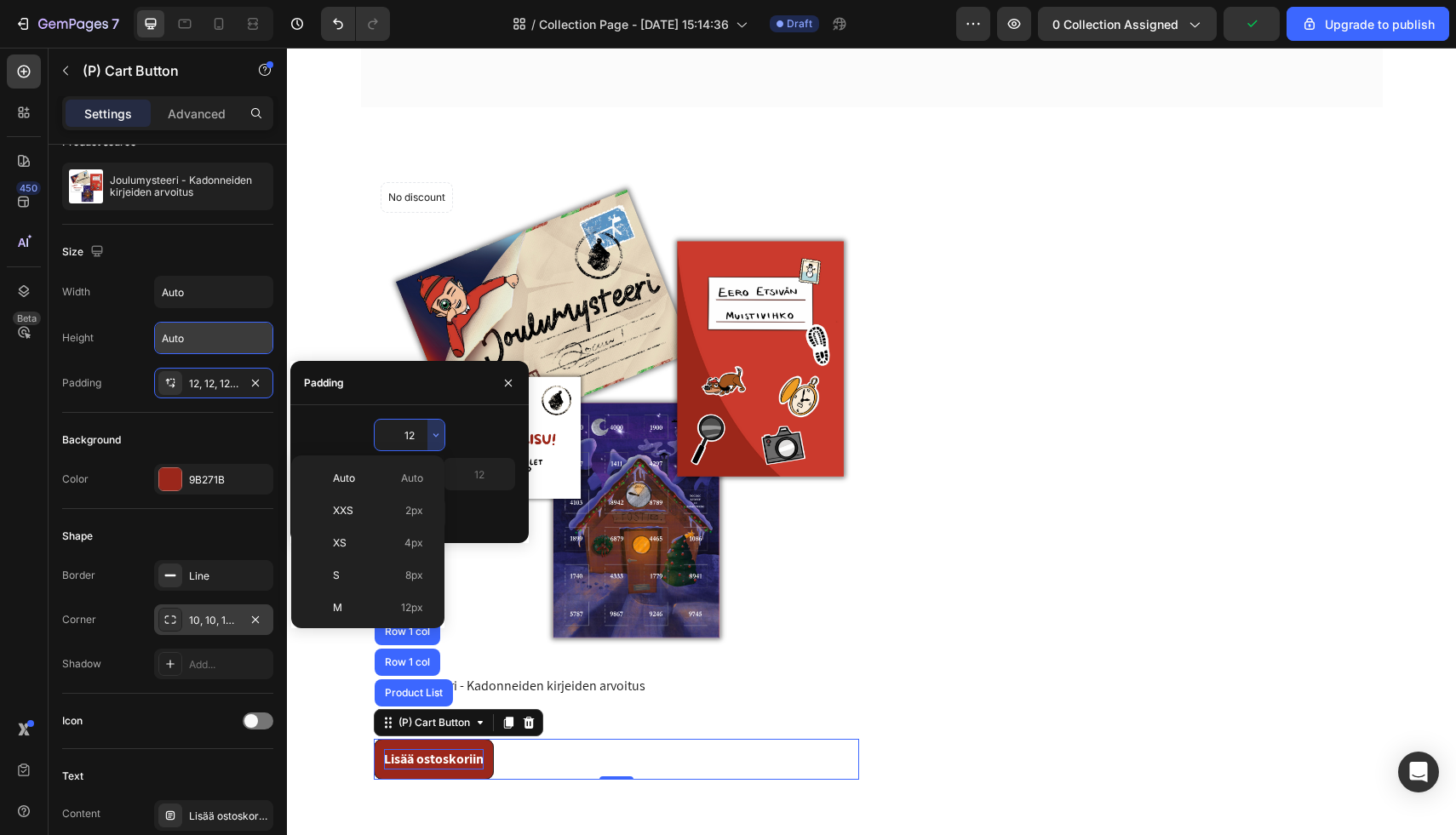
click at [416, 438] on input "12" at bounding box center [410, 435] width 70 height 30
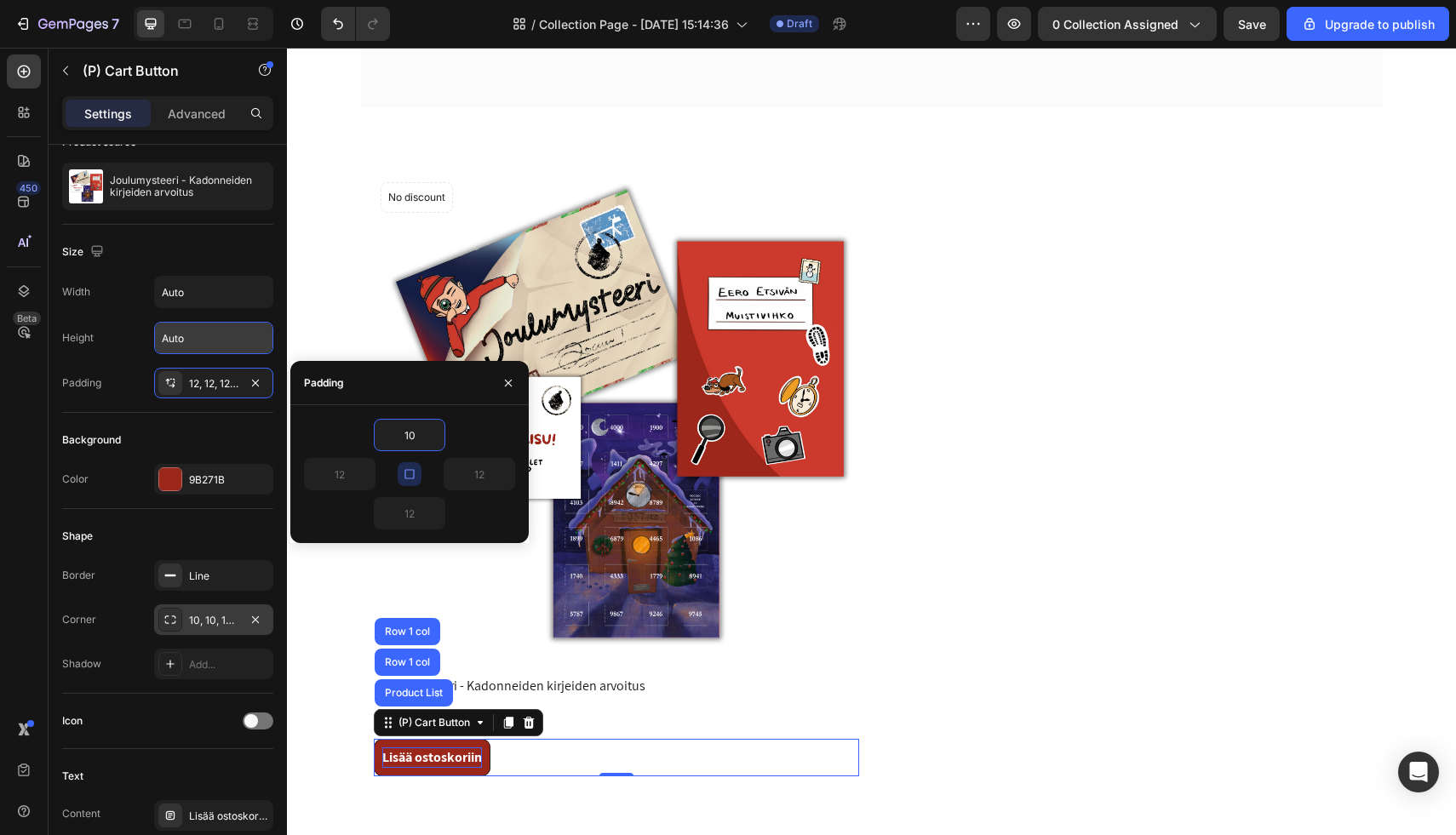
type input "10"
click at [343, 453] on div "10 10 10 10" at bounding box center [409, 474] width 211 height 110
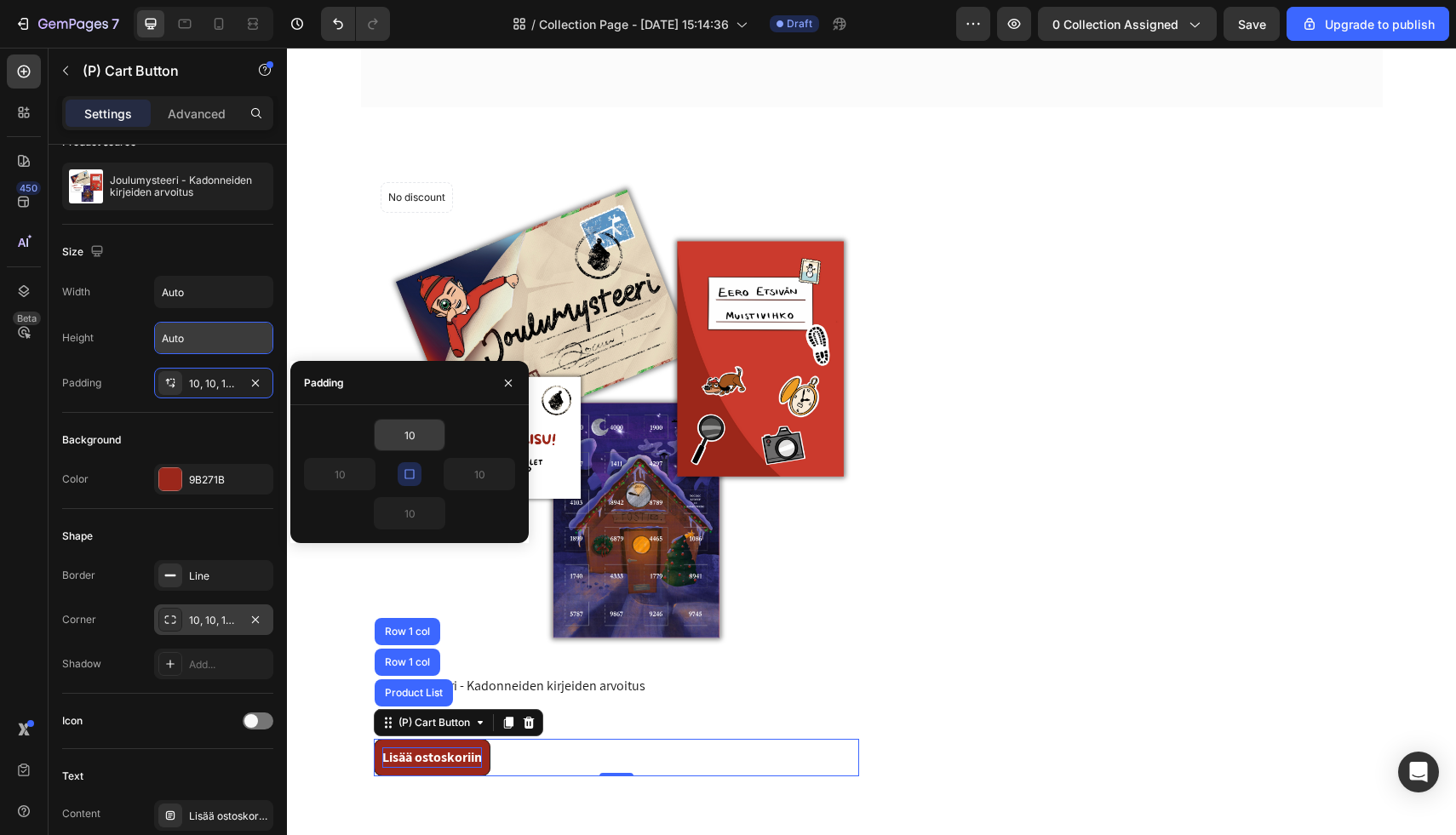
click at [419, 440] on input "10" at bounding box center [410, 435] width 70 height 30
click at [438, 440] on icon "button" at bounding box center [436, 435] width 13 height 13
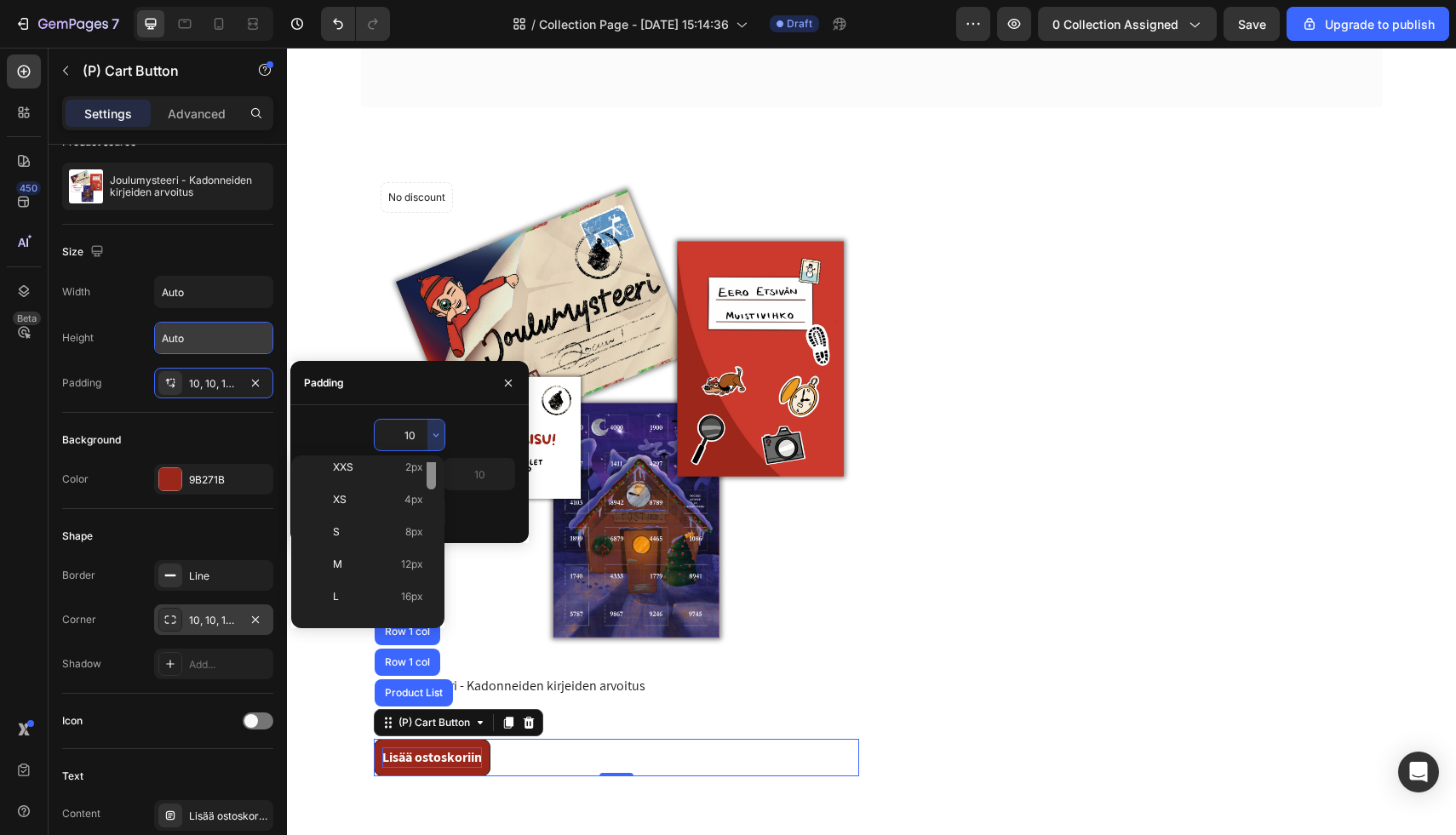
scroll to position [0, 0]
drag, startPoint x: 431, startPoint y: 483, endPoint x: 427, endPoint y: 467, distance: 16.5
click at [427, 467] on div at bounding box center [431, 498] width 9 height 71
click at [220, 285] on input "Auto" at bounding box center [213, 292] width 117 height 30
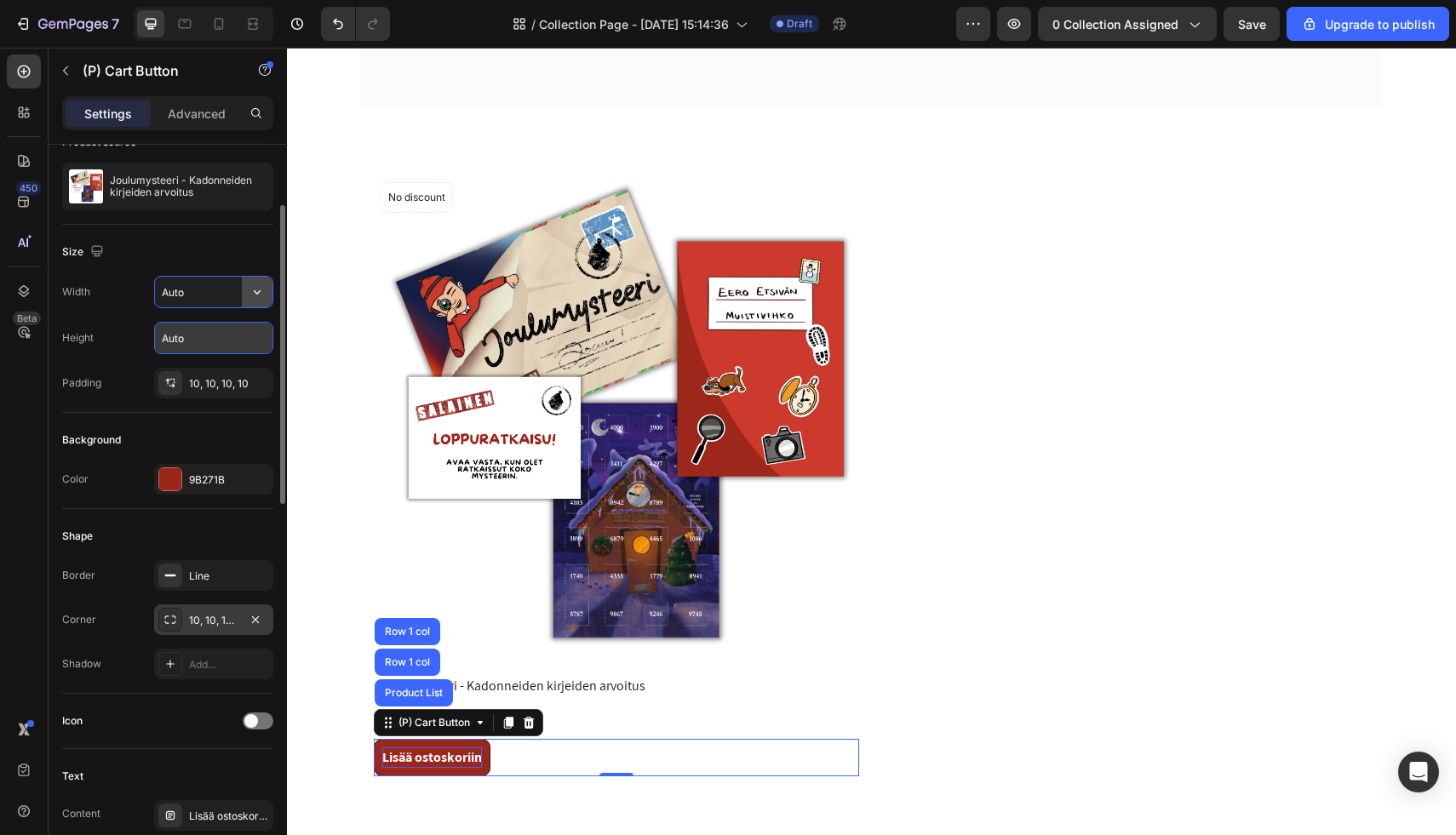
click at [258, 298] on icon "button" at bounding box center [256, 291] width 17 height 17
click at [236, 368] on span "100%" at bounding box center [243, 368] width 28 height 15
type input "100%"
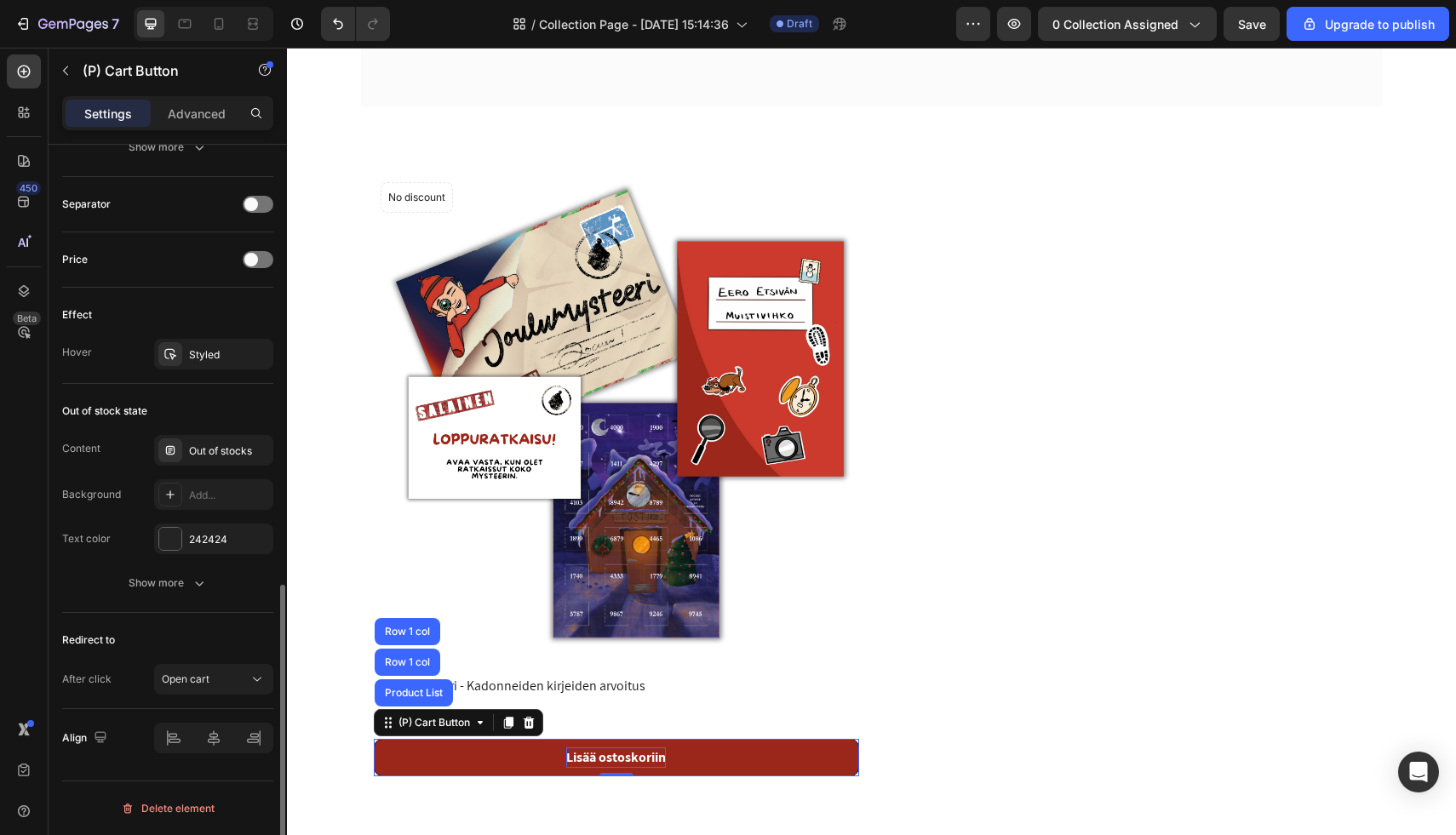
scroll to position [1076, 0]
